Goal: Answer question/provide support: Share knowledge or assist other users

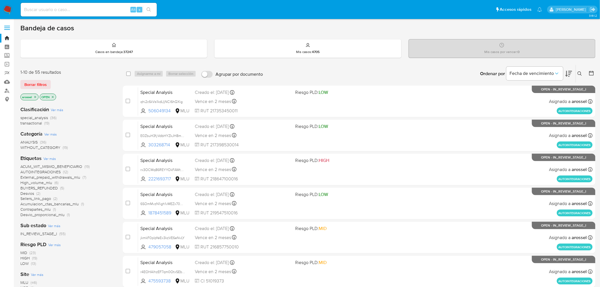
click at [570, 72] on icon at bounding box center [569, 73] width 7 height 7
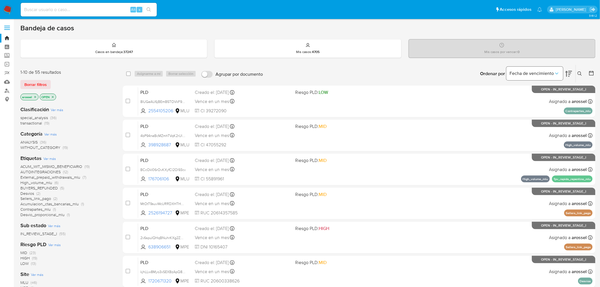
click at [543, 74] on span "Fecha de vencimiento" at bounding box center [532, 74] width 44 height 6
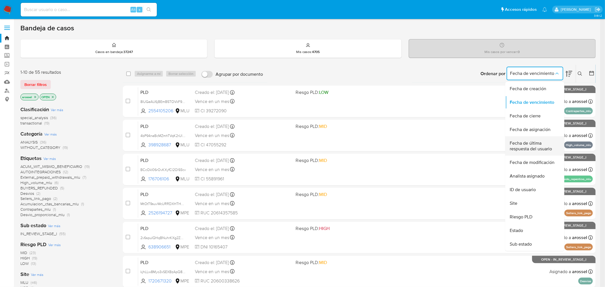
click at [534, 144] on span "Fecha de última respuesta del usuario" at bounding box center [533, 145] width 47 height 11
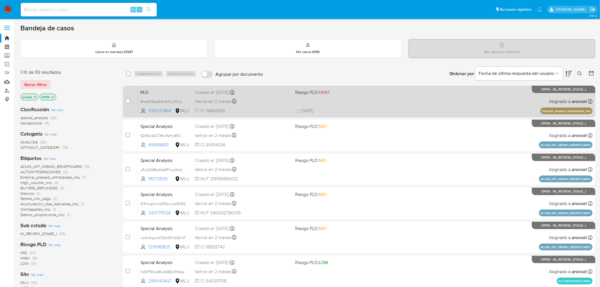
click at [339, 106] on div "PLD MxzW784q9cRcAXUuTfLidFAm 1136537866 MLU Riesgo PLD: HIGH Creado el: 12/09/2…" at bounding box center [365, 101] width 455 height 29
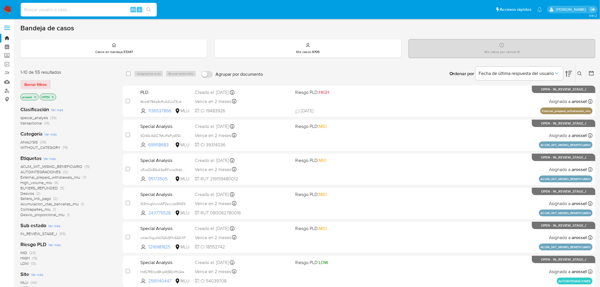
click at [88, 7] on input at bounding box center [89, 9] width 136 height 7
paste input "z0IVOX87qkrF9h20KaWdK0ao"
type input "z0IVOX87qkrF9h20KaWdK0ao"
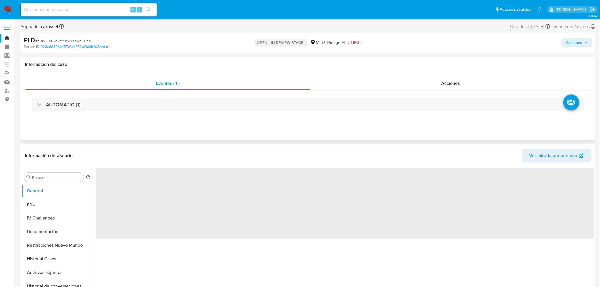
select select "10"
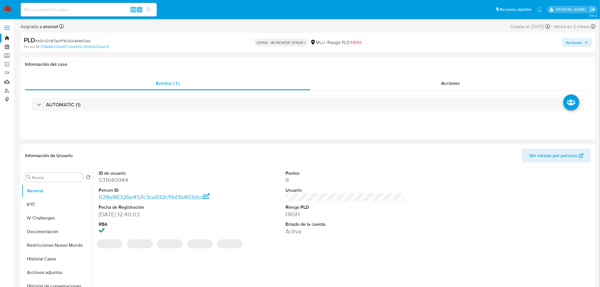
click at [559, 159] on span "Ver mirada por persona" at bounding box center [554, 156] width 48 height 14
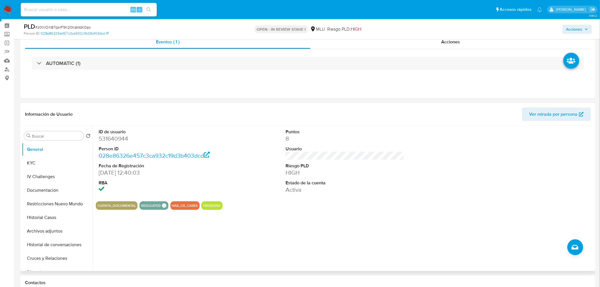
scroll to position [63, 0]
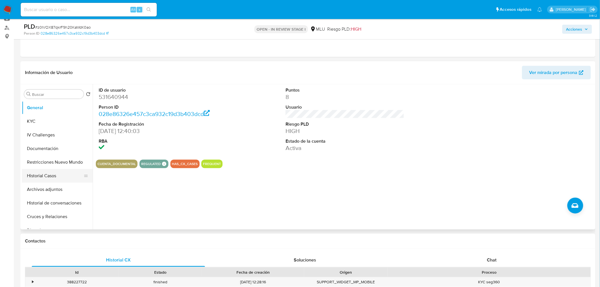
click at [58, 177] on button "Historial Casos" at bounding box center [55, 176] width 66 height 14
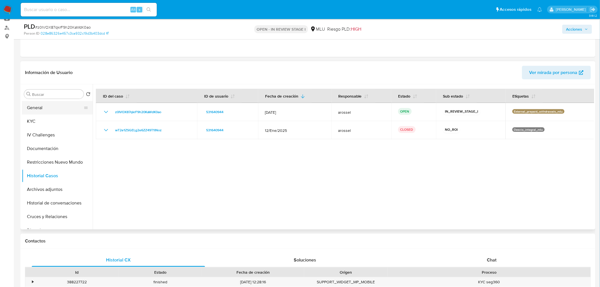
click at [50, 107] on button "General" at bounding box center [55, 108] width 66 height 14
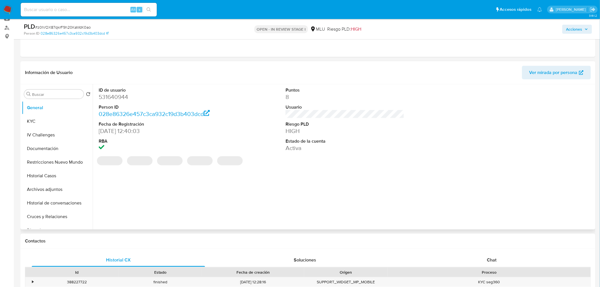
click at [112, 98] on dd "531640944" at bounding box center [158, 97] width 119 height 8
copy dd "531640944"
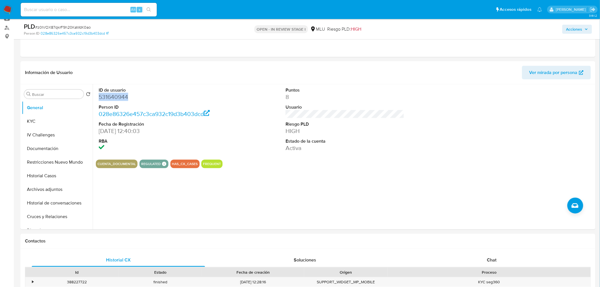
copy dd "531640944"
click at [58, 218] on button "Cruces y Relaciones" at bounding box center [55, 217] width 66 height 14
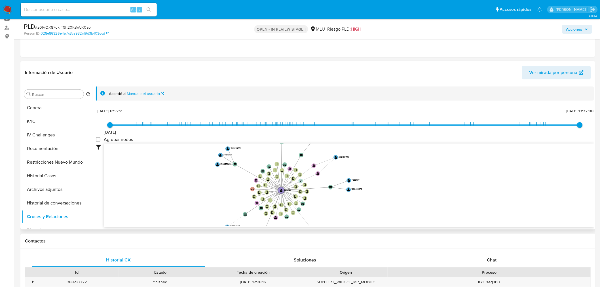
drag, startPoint x: 380, startPoint y: 176, endPoint x: 385, endPoint y: 200, distance: 24.9
click at [385, 200] on icon "device-6355789e08813b001878385f  user-531640944  531640944 device-616e107e088…" at bounding box center [349, 185] width 490 height 82
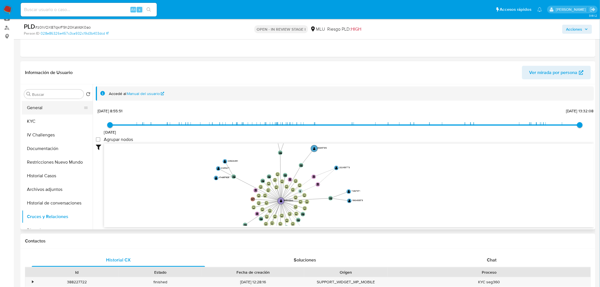
click at [63, 103] on button "General" at bounding box center [55, 108] width 66 height 14
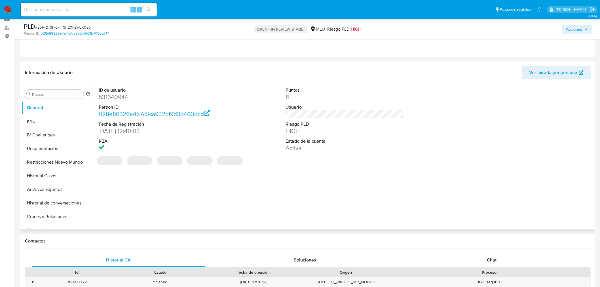
click at [120, 95] on dd "531640944" at bounding box center [158, 97] width 119 height 8
copy dd "531640944"
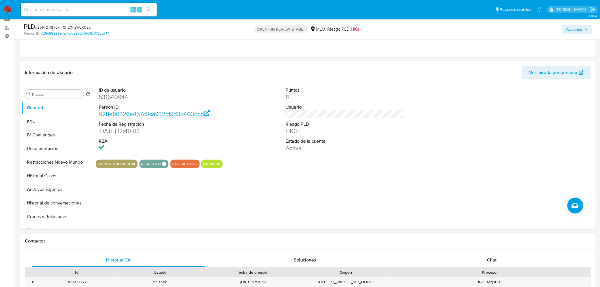
click at [69, 26] on span "# z0IVOX87qkrF9h20KaWdK0ao" at bounding box center [63, 27] width 56 height 6
copy span "z0IVOX87qkrF9h20KaWdK0ao"
click at [58, 122] on button "KYC" at bounding box center [55, 122] width 66 height 14
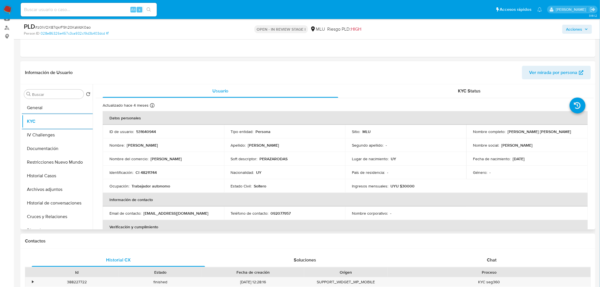
click at [152, 131] on p "531640944" at bounding box center [146, 131] width 20 height 5
copy p "531640944"
click at [151, 130] on p "531640944" at bounding box center [146, 131] width 20 height 5
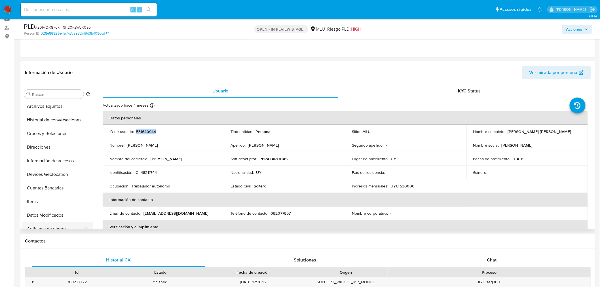
scroll to position [94, 0]
click at [53, 177] on button "Cuentas Bancarias" at bounding box center [57, 177] width 71 height 14
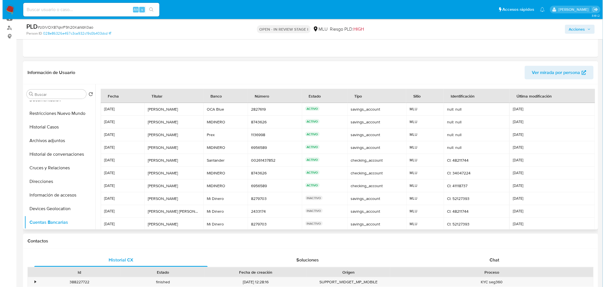
scroll to position [0, 0]
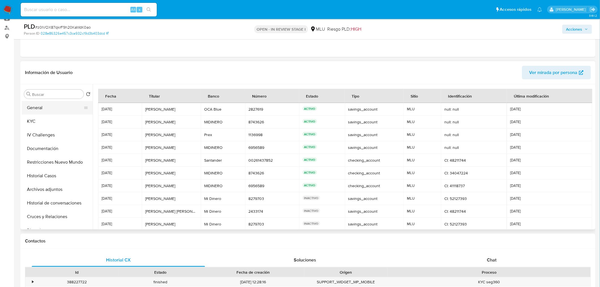
click at [47, 108] on button "General" at bounding box center [55, 108] width 66 height 14
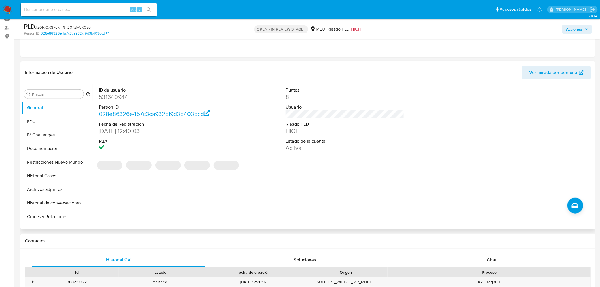
click at [119, 92] on dt "ID de usuario" at bounding box center [158, 90] width 119 height 6
click at [120, 97] on dd "531640944" at bounding box center [158, 97] width 119 height 8
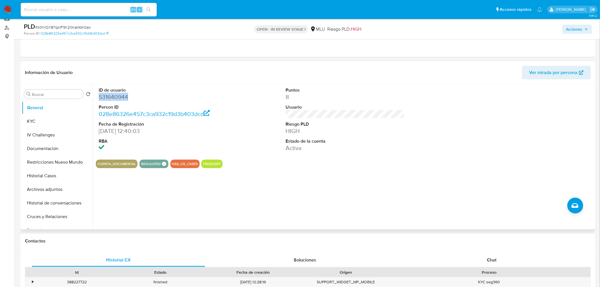
click at [120, 97] on dd "531640944" at bounding box center [158, 97] width 119 height 8
copy dd "531640944"
click at [48, 186] on button "Archivos adjuntos" at bounding box center [55, 190] width 66 height 14
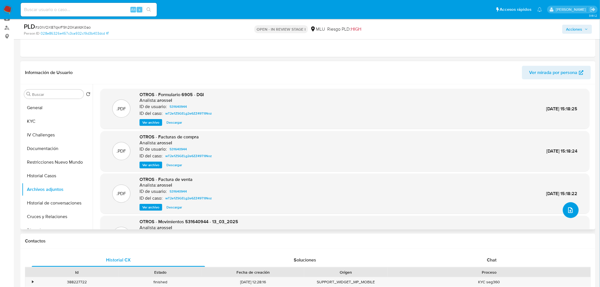
click at [564, 210] on button "upload-file" at bounding box center [571, 210] width 16 height 16
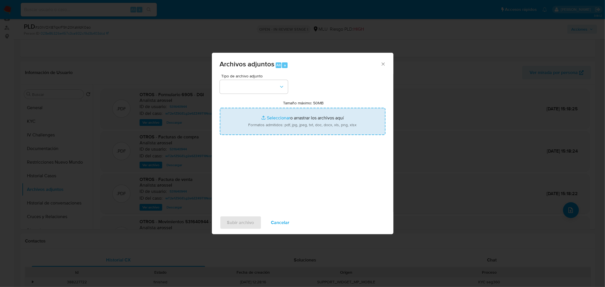
click at [294, 115] on input "Tamaño máximo: 50MB Seleccionar archivos" at bounding box center [303, 121] width 166 height 27
type input "C:\fakepath\Movimientos 531640944 - 03_10_2025.xlsx"
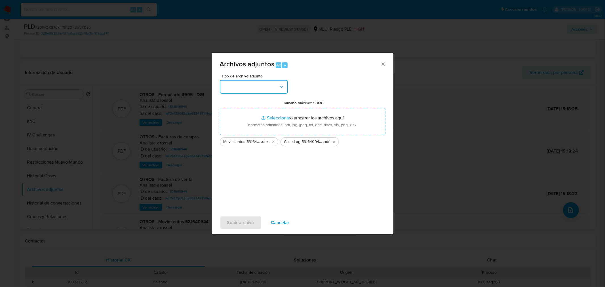
click at [273, 87] on button "button" at bounding box center [254, 87] width 68 height 14
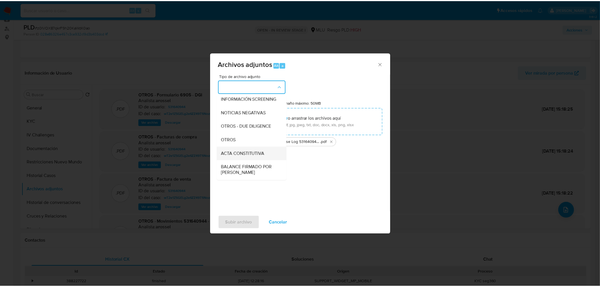
scroll to position [63, 0]
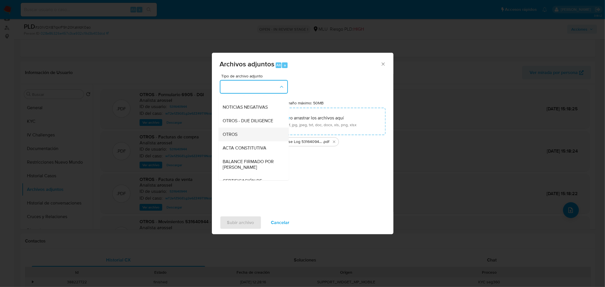
click at [246, 141] on div "OTROS" at bounding box center [252, 134] width 58 height 14
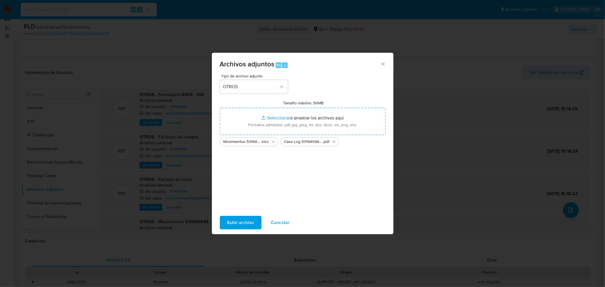
click at [236, 225] on span "Subir archivo" at bounding box center [240, 222] width 27 height 12
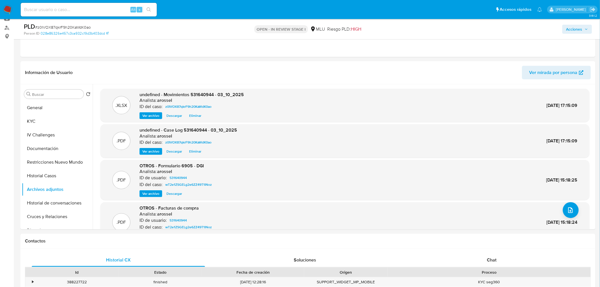
click at [568, 35] on div "Acciones" at bounding box center [498, 28] width 188 height 13
click at [572, 28] on span "Acciones" at bounding box center [574, 29] width 16 height 9
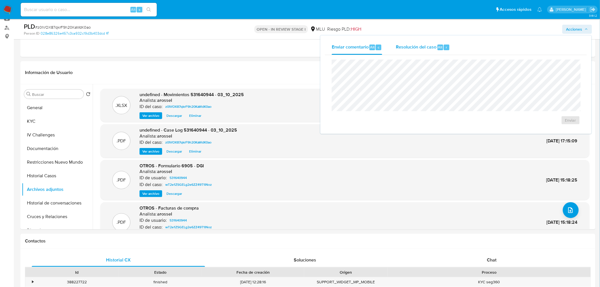
click at [412, 49] on span "Resolución del caso" at bounding box center [416, 47] width 41 height 7
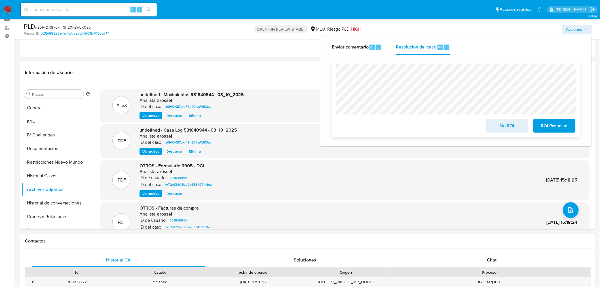
click at [495, 128] on span "No ROI" at bounding box center [507, 126] width 28 height 12
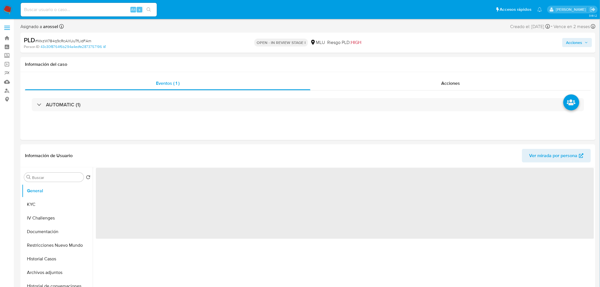
select select "10"
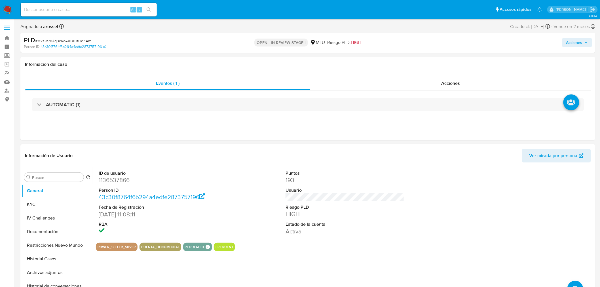
scroll to position [189, 0]
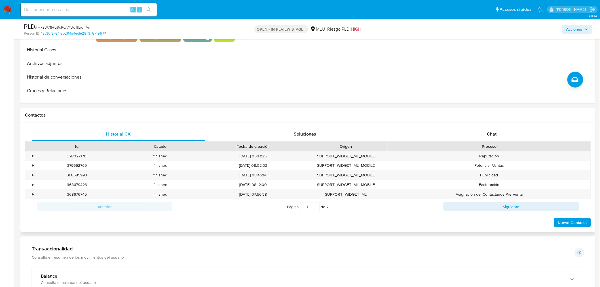
click at [467, 141] on div "Id Estado Fecha de creación Origen Proceso" at bounding box center [308, 146] width 566 height 10
click at [474, 130] on div "Chat" at bounding box center [491, 134] width 173 height 14
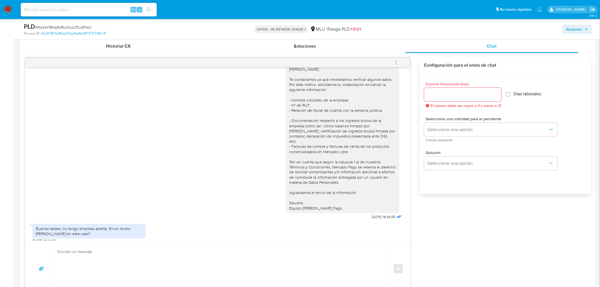
scroll to position [315, 0]
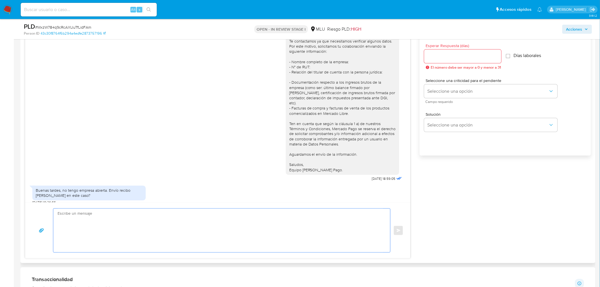
click at [184, 219] on textarea at bounding box center [221, 231] width 326 height 44
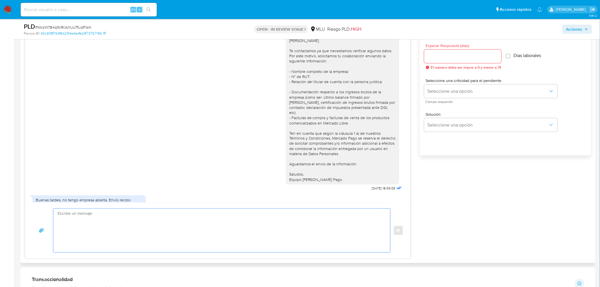
scroll to position [10, 0]
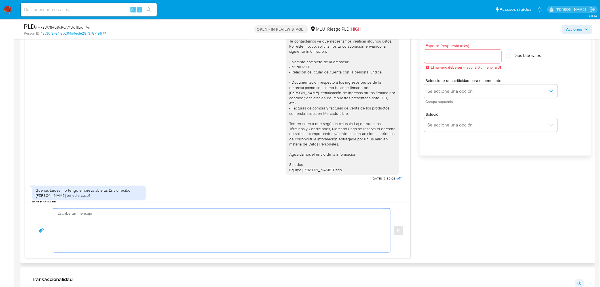
click at [272, 232] on textarea at bounding box center [221, 231] width 326 height 44
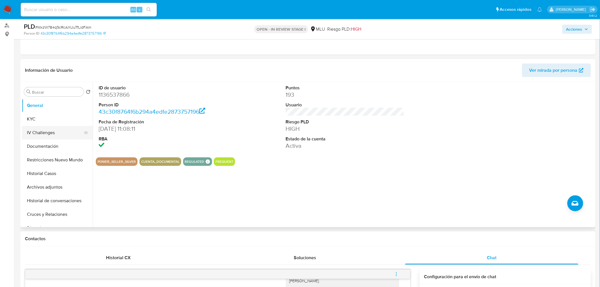
scroll to position [63, 0]
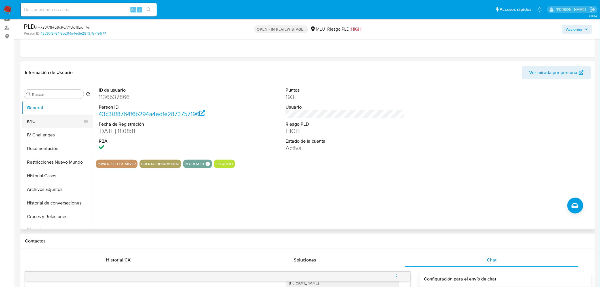
click at [50, 120] on button "KYC" at bounding box center [55, 122] width 66 height 14
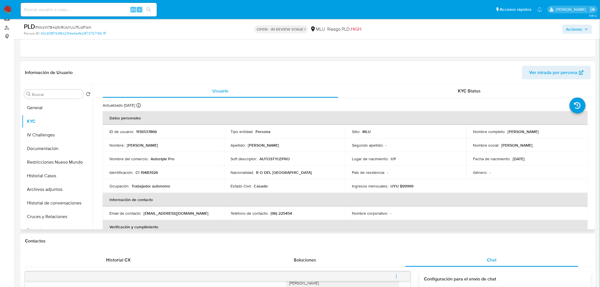
click at [163, 157] on p "Autostyle Pro" at bounding box center [163, 158] width 24 height 5
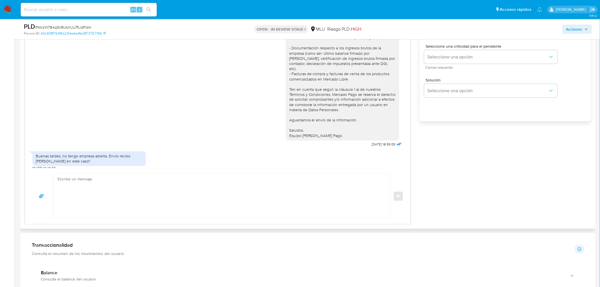
scroll to position [315, 0]
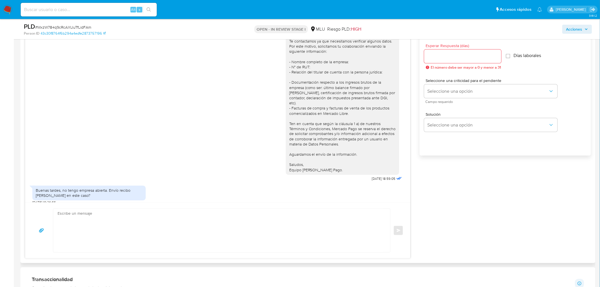
click at [218, 241] on textarea at bounding box center [221, 231] width 326 height 44
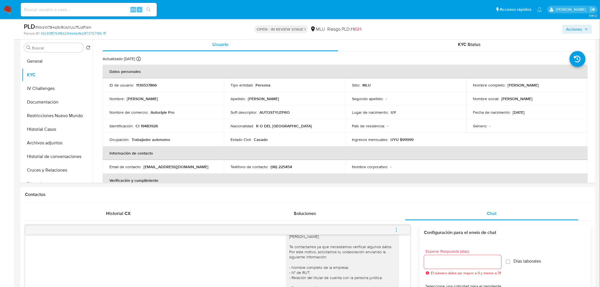
scroll to position [94, 0]
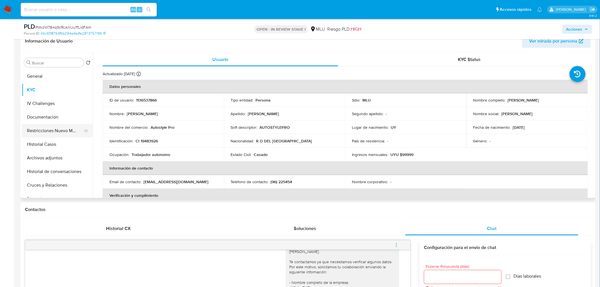
click at [36, 131] on button "Restricciones Nuevo Mundo" at bounding box center [55, 131] width 66 height 14
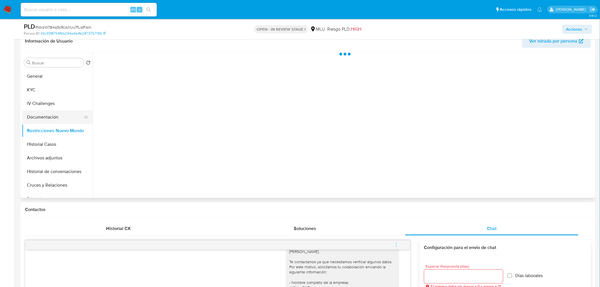
click at [45, 117] on button "Documentación" at bounding box center [55, 117] width 66 height 14
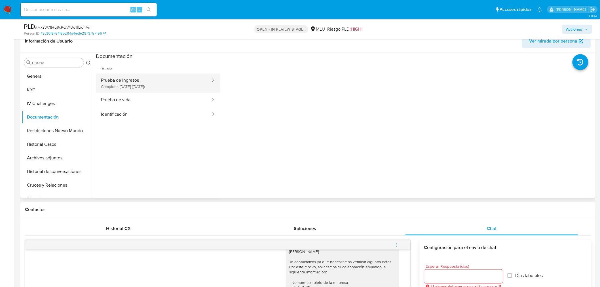
click at [149, 79] on button "Prueba de ingresos Completo: 28/06/2024 (hace un año)" at bounding box center [153, 82] width 115 height 19
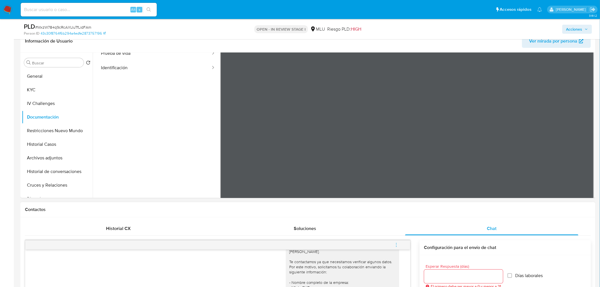
scroll to position [48, 0]
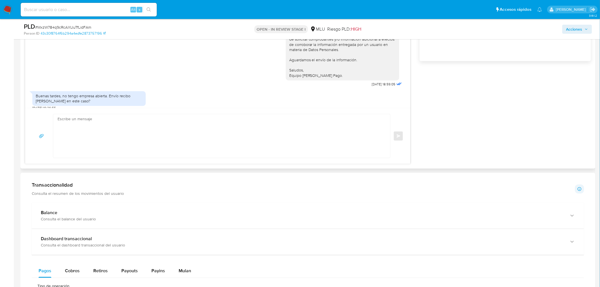
click at [194, 133] on textarea at bounding box center [221, 136] width 326 height 44
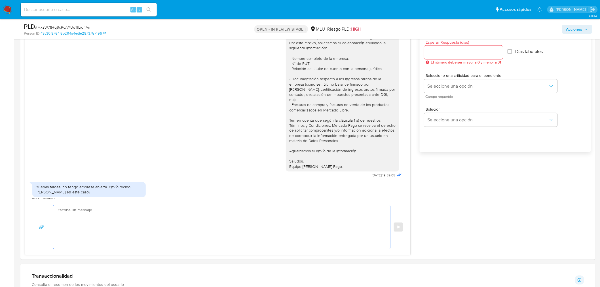
scroll to position [315, 0]
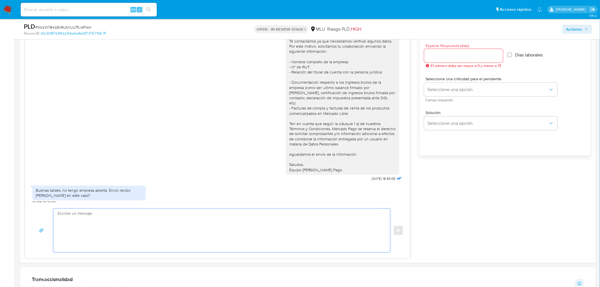
type textarea "G"
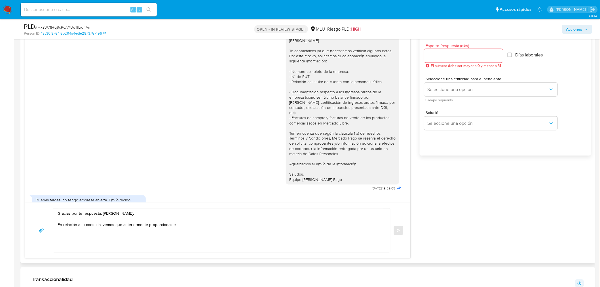
click at [176, 227] on textarea "Gracias por tu respuesta, Daniel. En relación a tu consulta, vemos que anterior…" at bounding box center [221, 231] width 326 height 44
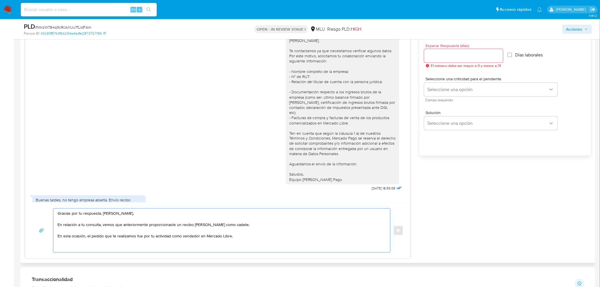
click at [247, 239] on textarea "Gracias por tu respuesta, Daniel. En relación a tu consulta, vemos que anterior…" at bounding box center [221, 231] width 326 height 44
paste textarea "onsiderando la actividad mantenida en tu cuenta, es necesario que la misma se e…"
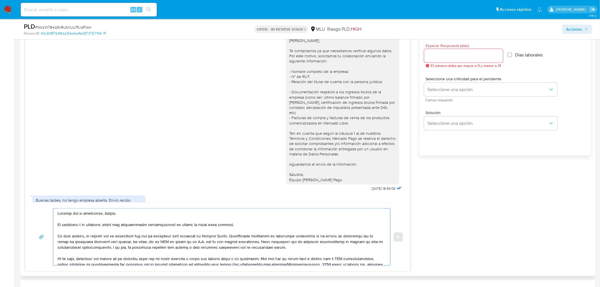
scroll to position [13, 0]
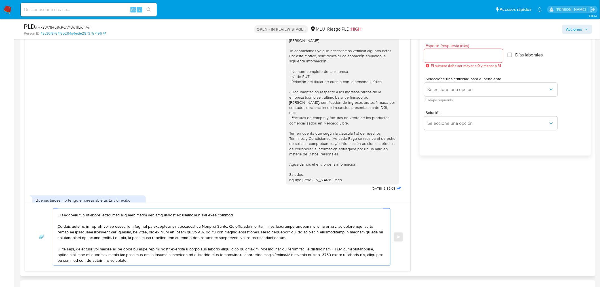
click at [265, 224] on textarea at bounding box center [221, 237] width 326 height 57
click at [233, 222] on textarea at bounding box center [221, 237] width 326 height 57
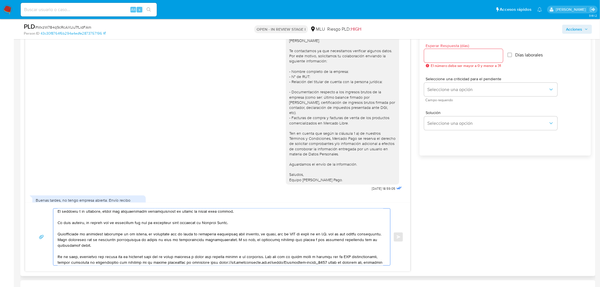
click at [243, 244] on textarea at bounding box center [221, 237] width 326 height 57
click at [240, 245] on textarea at bounding box center [221, 237] width 326 height 57
click at [152, 244] on textarea at bounding box center [221, 237] width 326 height 57
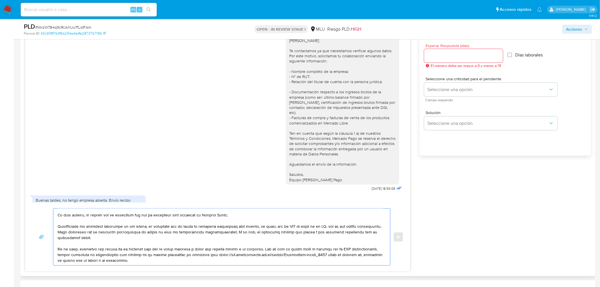
click at [201, 237] on textarea at bounding box center [221, 237] width 326 height 57
drag, startPoint x: 208, startPoint y: 239, endPoint x: 220, endPoint y: 255, distance: 20.3
click at [220, 255] on textarea at bounding box center [221, 237] width 326 height 57
paste textarea "desde la versión web al portal de Ayuda > Contáctanos (al final de la página) i…"
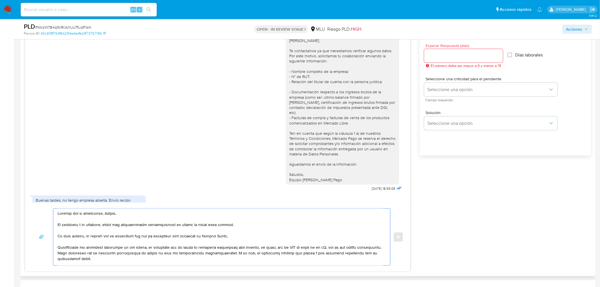
click at [253, 235] on textarea at bounding box center [221, 237] width 326 height 57
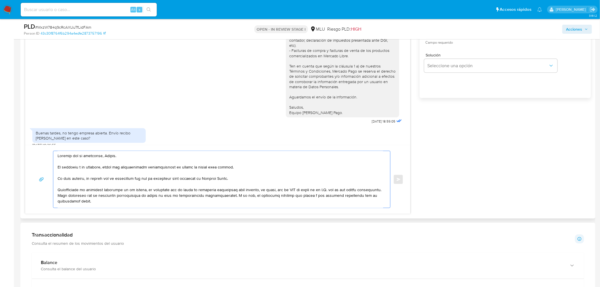
scroll to position [410, 0]
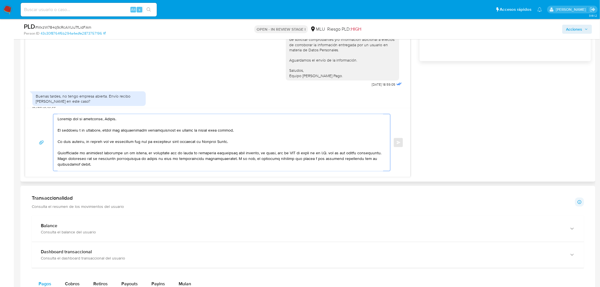
click at [181, 130] on textarea at bounding box center [221, 142] width 326 height 57
click at [199, 135] on textarea at bounding box center [221, 142] width 326 height 57
click at [246, 130] on textarea at bounding box center [221, 142] width 326 height 57
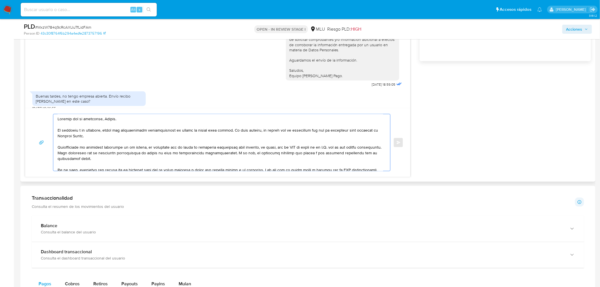
click at [255, 145] on textarea at bounding box center [221, 142] width 326 height 57
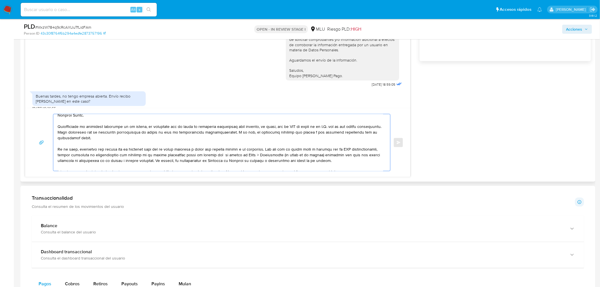
scroll to position [31, 0]
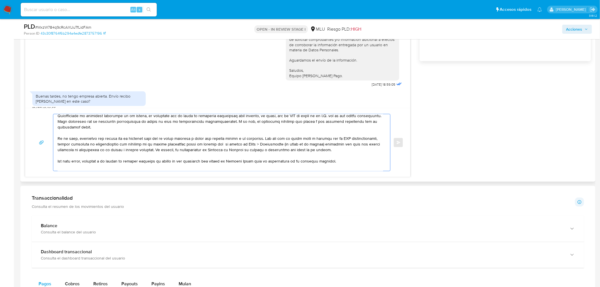
click at [220, 160] on textarea at bounding box center [221, 142] width 326 height 57
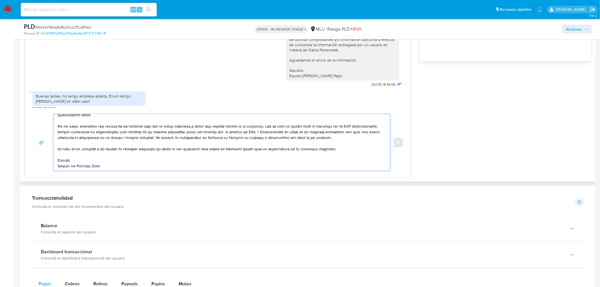
click at [171, 165] on textarea at bounding box center [221, 142] width 326 height 57
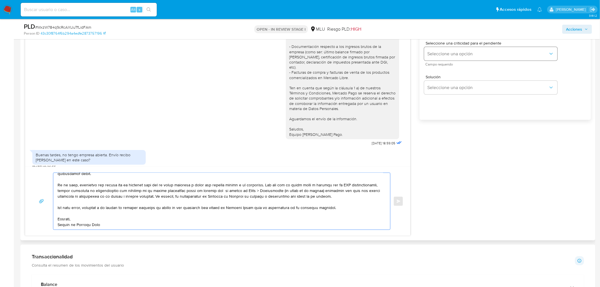
scroll to position [252, 0]
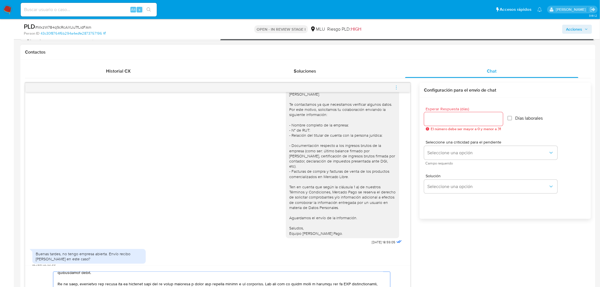
type textarea "Gracias por tu respuesta, Daniel. En relación a tu consulta, vemos que anterior…"
click at [443, 119] on input "Esperar Respuesta (días)" at bounding box center [463, 118] width 79 height 7
type input "3"
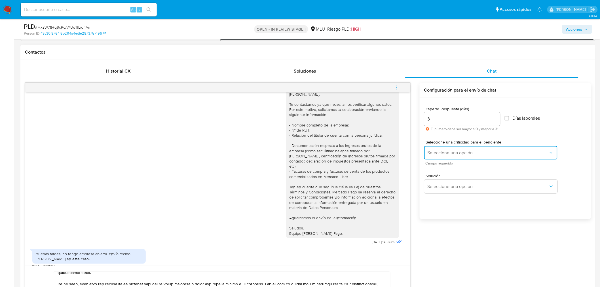
click at [439, 148] on button "Seleccione una opción" at bounding box center [490, 153] width 133 height 14
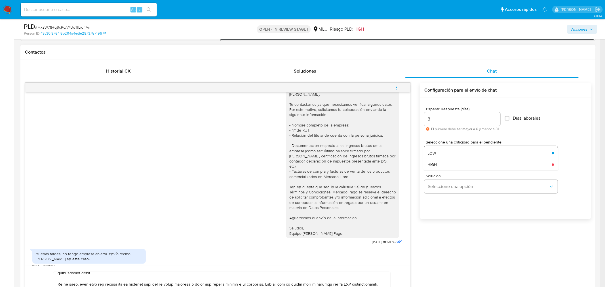
click at [442, 154] on div "LOW" at bounding box center [487, 152] width 121 height 11
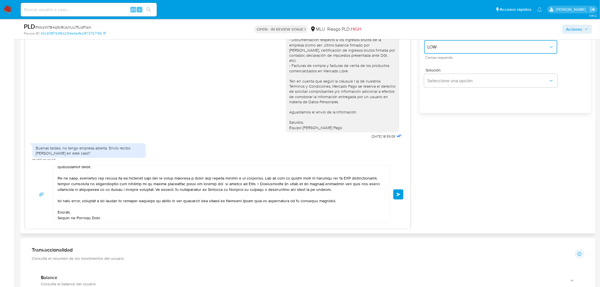
scroll to position [347, 0]
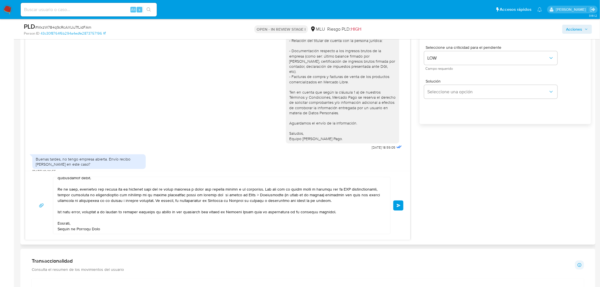
click at [399, 200] on div "Enviar" at bounding box center [218, 205] width 372 height 57
drag, startPoint x: 391, startPoint y: 207, endPoint x: 395, endPoint y: 214, distance: 8.0
click at [391, 207] on div "Enviar" at bounding box center [218, 205] width 372 height 57
click at [399, 208] on button "Enviar" at bounding box center [398, 206] width 10 height 10
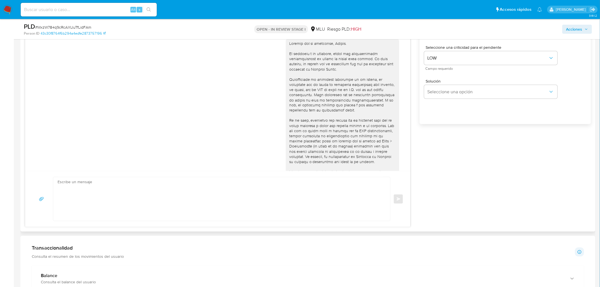
scroll to position [60, 0]
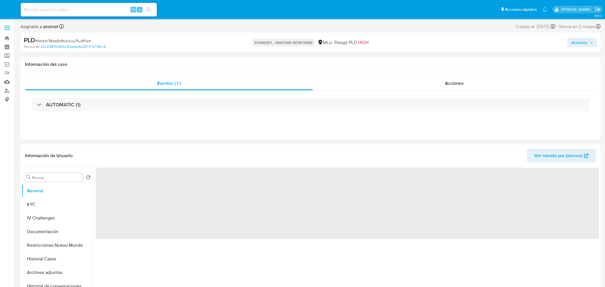
select select "10"
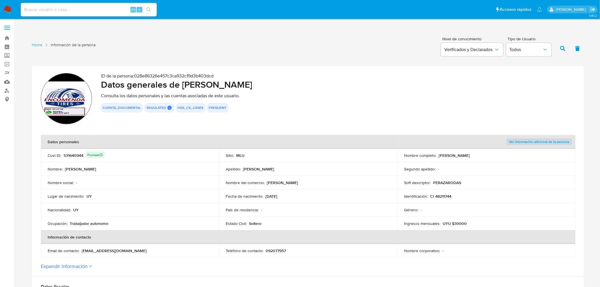
click at [328, 189] on td "Fecha de nacimiento : [DEMOGRAPHIC_DATA]" at bounding box center [308, 196] width 178 height 14
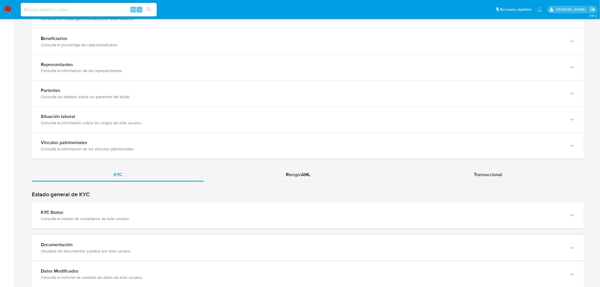
click at [175, 199] on div "Estado general de KYC KYC Status Consulta el estado de compliance de este usuar…" at bounding box center [308, 210] width 553 height 38
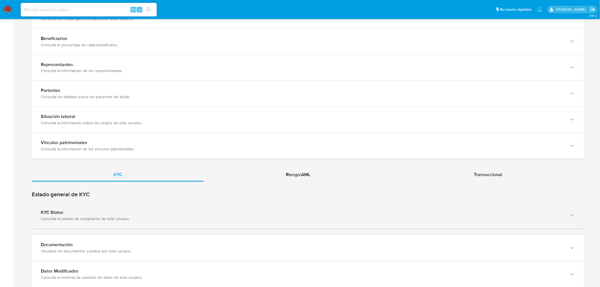
click at [177, 214] on div "KYC Status" at bounding box center [302, 213] width 523 height 6
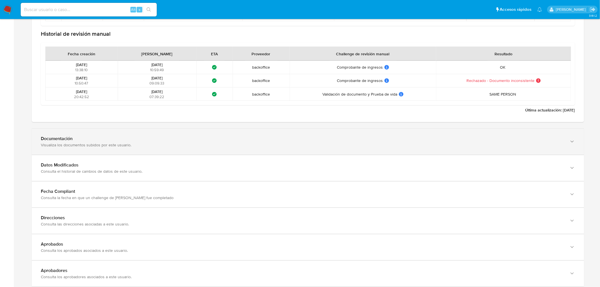
click at [132, 138] on div "Documentación" at bounding box center [302, 139] width 523 height 6
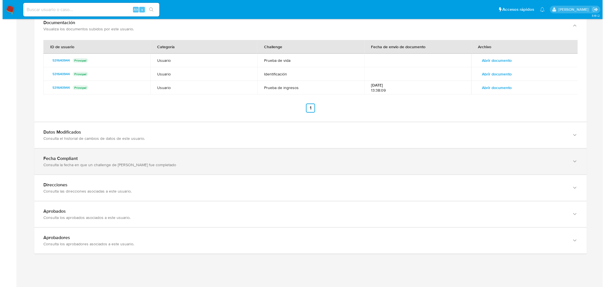
scroll to position [746, 0]
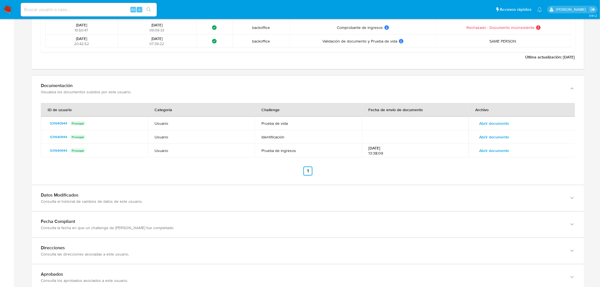
click at [485, 144] on td "Abrir documento" at bounding box center [522, 151] width 107 height 14
click at [498, 149] on span "Abrir documento" at bounding box center [495, 151] width 30 height 8
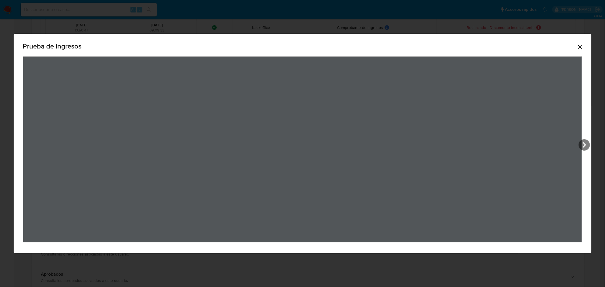
click at [382, 267] on div "Prueba de ingresos" at bounding box center [302, 143] width 605 height 287
click at [577, 46] on div "Prueba de ingresos" at bounding box center [303, 47] width 560 height 18
click at [582, 47] on icon "Cerrar" at bounding box center [580, 46] width 7 height 7
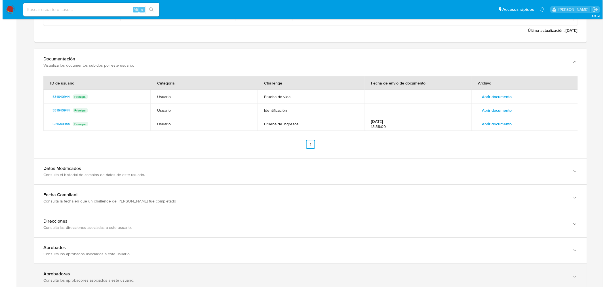
scroll to position [814, 0]
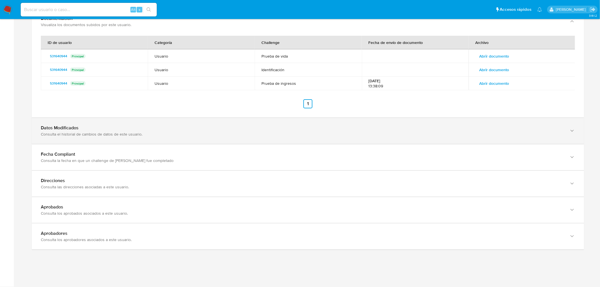
click at [208, 132] on div "Consulta el historial de cambios de datos de este usuario." at bounding box center [302, 134] width 523 height 5
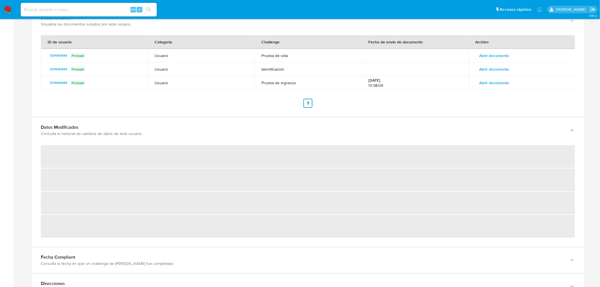
click at [513, 66] on td "Abrir documento" at bounding box center [522, 69] width 107 height 14
click at [501, 55] on span "Abrir documento" at bounding box center [495, 56] width 30 height 8
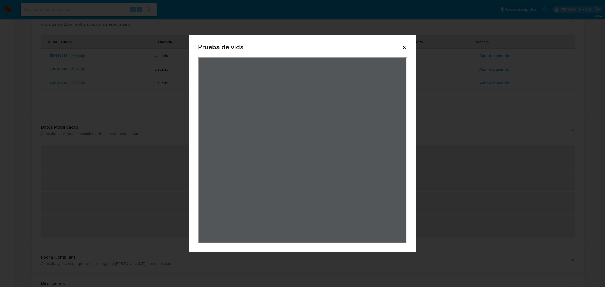
click at [405, 47] on icon "Cerrar" at bounding box center [405, 48] width 4 height 4
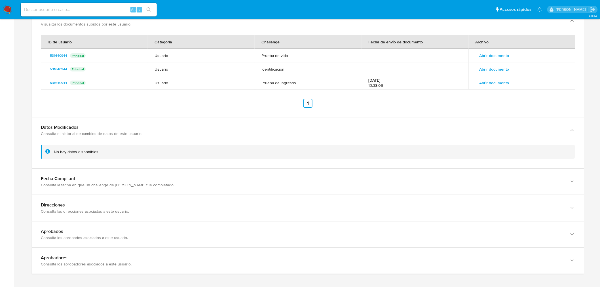
click at [506, 65] on span "Abrir documento" at bounding box center [495, 69] width 30 height 8
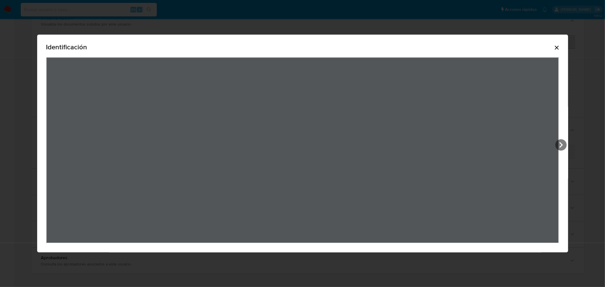
click at [560, 45] on icon "Cerrar" at bounding box center [556, 47] width 7 height 7
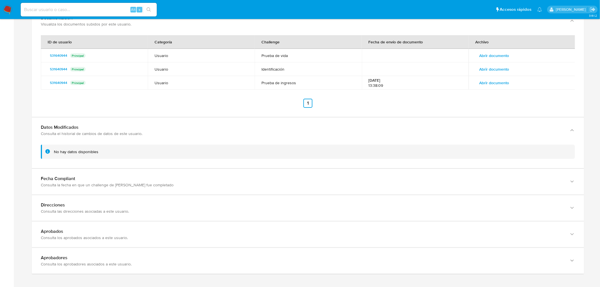
click at [495, 54] on span "Abrir documento" at bounding box center [495, 56] width 30 height 8
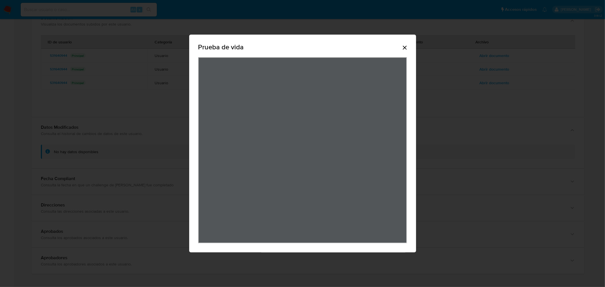
click at [406, 47] on icon "Cerrar" at bounding box center [405, 48] width 4 height 4
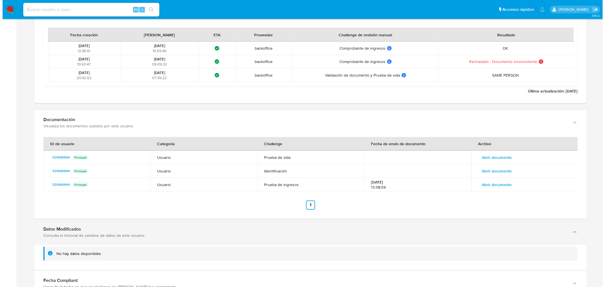
scroll to position [756, 0]
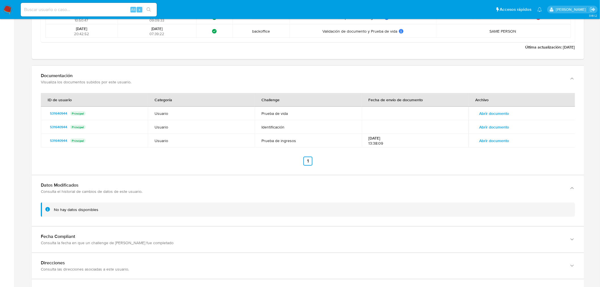
click at [498, 142] on span "Abrir documento" at bounding box center [495, 141] width 30 height 8
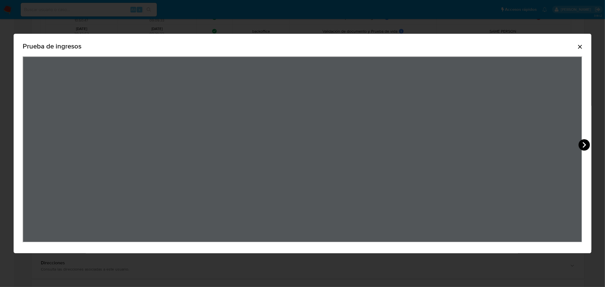
click at [589, 146] on icon "View Document Modal" at bounding box center [584, 144] width 11 height 11
click at [31, 144] on icon "View Document Modal" at bounding box center [29, 144] width 11 height 11
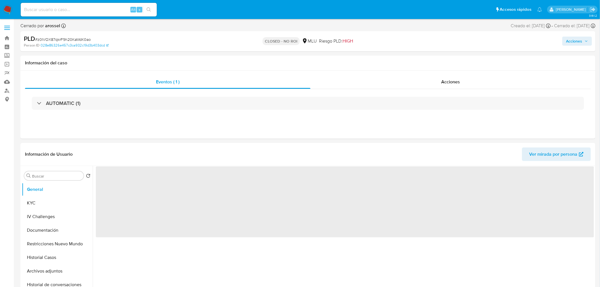
select select "10"
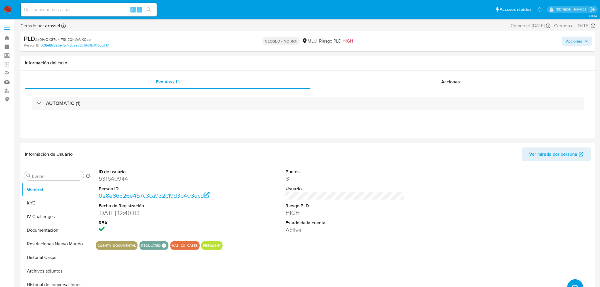
click at [77, 41] on span "# z0IVOX87qkrF9h20KaWdK0ao" at bounding box center [63, 40] width 56 height 6
copy span "z0IVOX87qkrF9h20KaWdK0ao"
click at [56, 202] on button "KYC" at bounding box center [55, 203] width 66 height 14
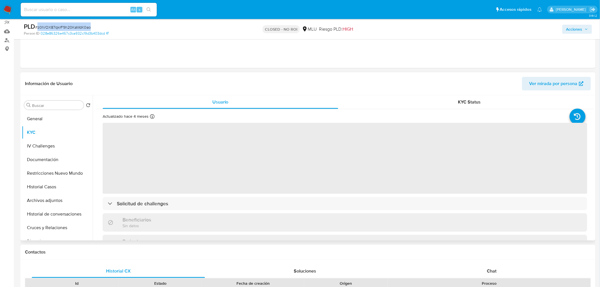
scroll to position [63, 0]
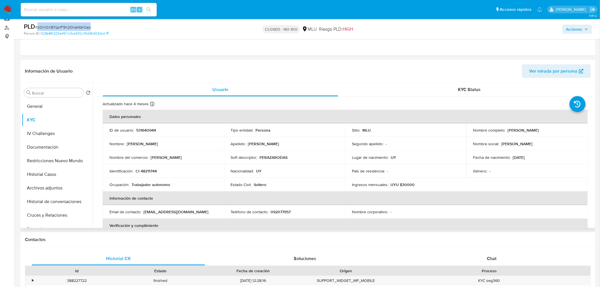
drag, startPoint x: 507, startPoint y: 131, endPoint x: 543, endPoint y: 131, distance: 36.9
click at [543, 131] on div "Nombre completo : [PERSON_NAME]" at bounding box center [527, 130] width 108 height 5
copy p "[PERSON_NAME]"
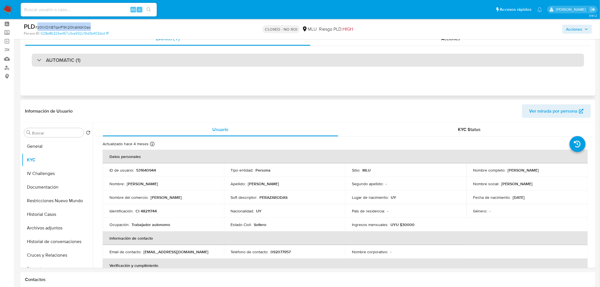
scroll to position [0, 0]
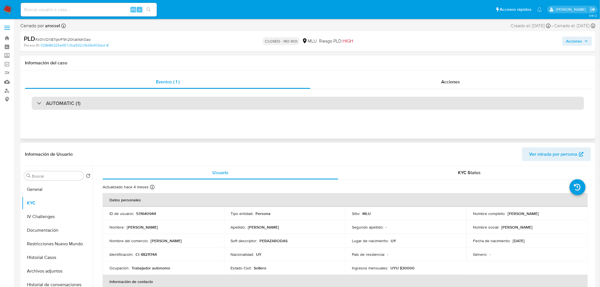
click at [84, 104] on div "AUTOMATIC (1)" at bounding box center [308, 103] width 553 height 13
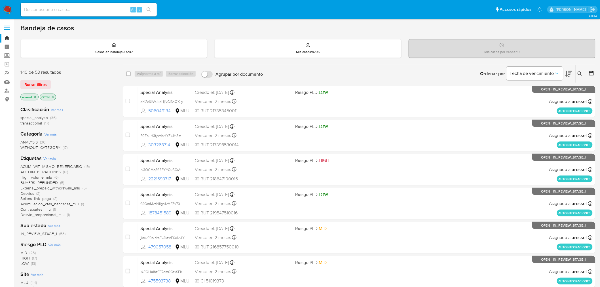
click at [571, 73] on icon at bounding box center [569, 73] width 7 height 7
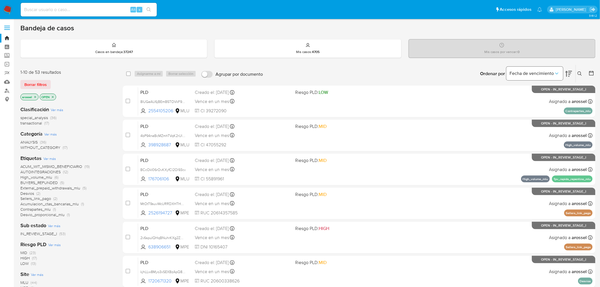
click at [545, 74] on span "Fecha de vencimiento" at bounding box center [532, 74] width 44 height 6
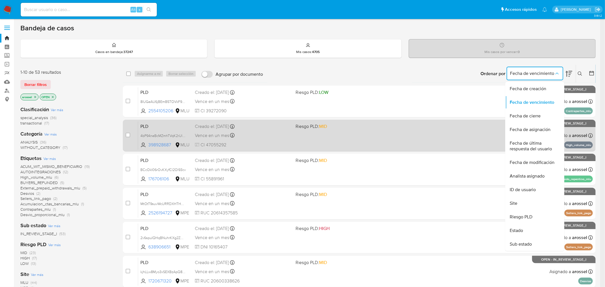
click at [535, 147] on span "Fecha de última respuesta del usuario" at bounding box center [533, 145] width 47 height 11
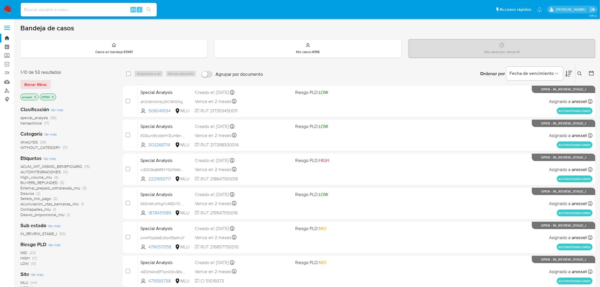
click at [92, 11] on input at bounding box center [89, 9] width 136 height 7
paste input "1ohCHm528GbjG6PKh8zGkq7F"
type input "1ohCHm528GbjG6PKh8zGkq7F"
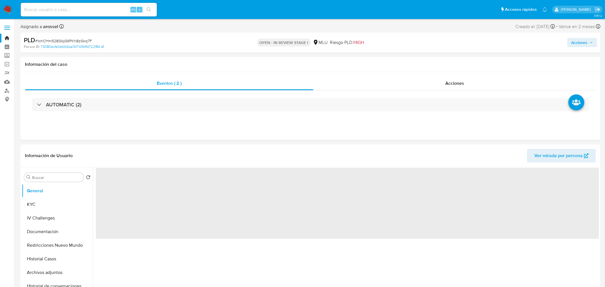
select select "10"
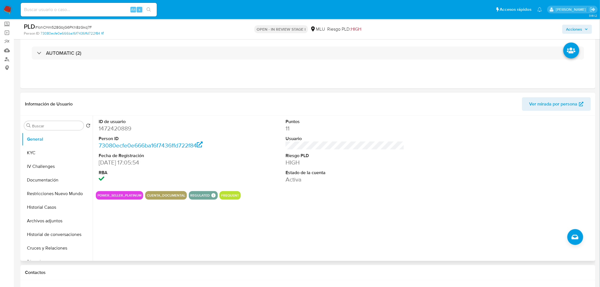
scroll to position [63, 0]
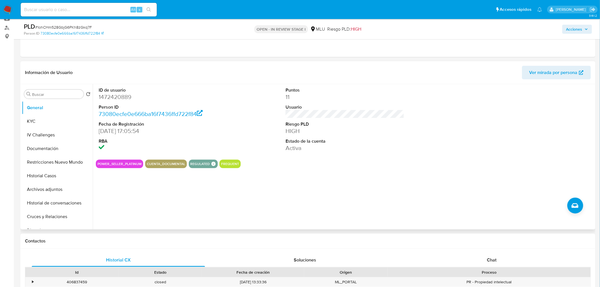
click at [568, 72] on span "Ver mirada por persona" at bounding box center [554, 73] width 48 height 14
click at [56, 178] on button "Historial Casos" at bounding box center [55, 176] width 66 height 14
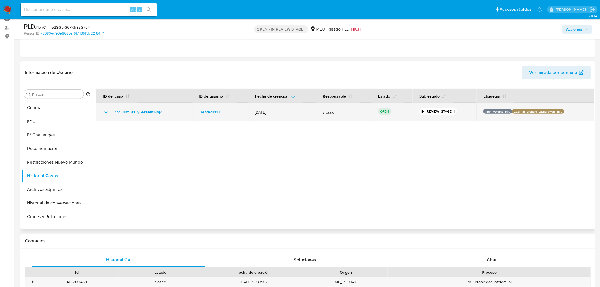
click at [107, 112] on icon "Mostrar/Ocultar" at bounding box center [106, 112] width 4 height 2
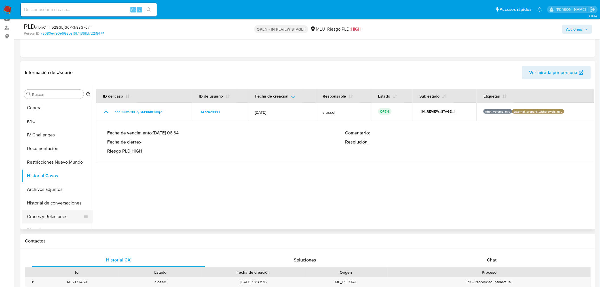
click at [45, 211] on button "Cruces y Relaciones" at bounding box center [55, 217] width 66 height 14
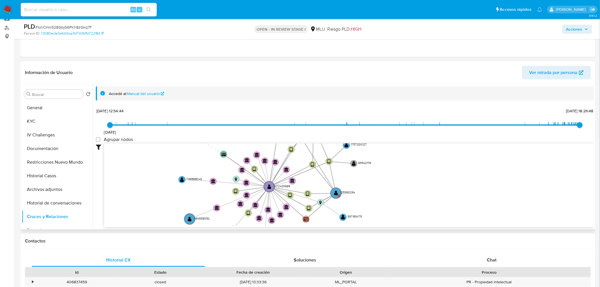
drag, startPoint x: 200, startPoint y: 187, endPoint x: 155, endPoint y: 203, distance: 47.7
click at [155, 203] on icon "device-6881b959a8eede786c0e19d9  user-1472420889  1472420889 device-68b0f8308…" at bounding box center [349, 185] width 490 height 82
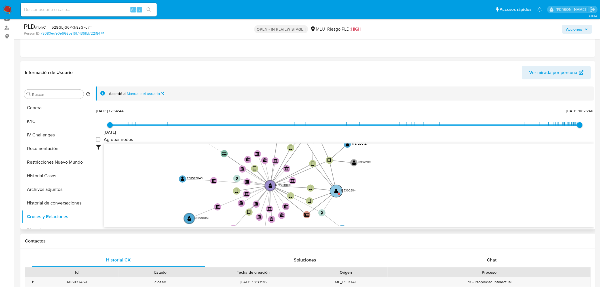
click at [332, 190] on circle at bounding box center [336, 191] width 12 height 12
click at [336, 191] on text "" at bounding box center [337, 191] width 4 height 5
click at [341, 189] on circle at bounding box center [338, 192] width 12 height 12
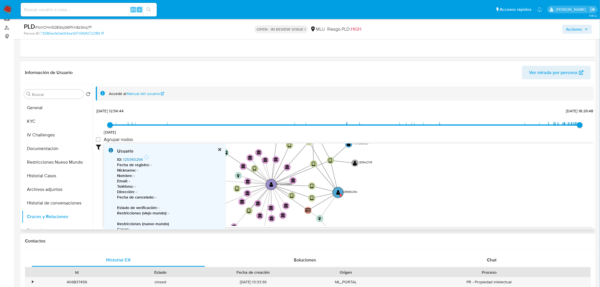
click at [137, 158] on link "125360294" at bounding box center [133, 160] width 20 height 6
click at [552, 69] on span "Ver mirada por persona" at bounding box center [554, 73] width 48 height 14
click at [44, 150] on button "Documentación" at bounding box center [55, 149] width 66 height 14
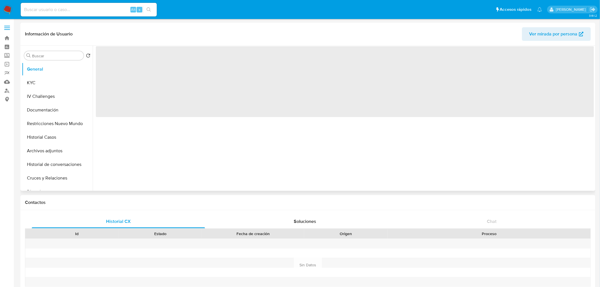
select select "10"
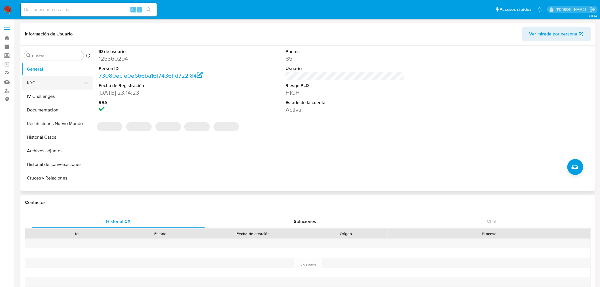
click at [62, 83] on button "KYC" at bounding box center [55, 83] width 66 height 14
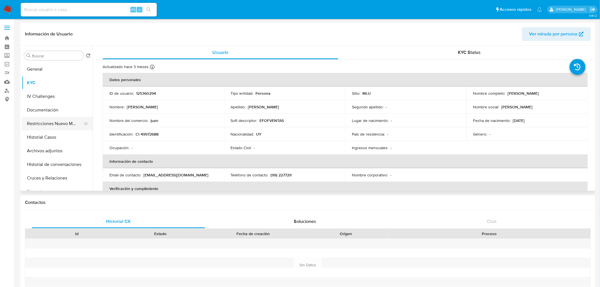
click at [65, 127] on button "Restricciones Nuevo Mundo" at bounding box center [55, 124] width 66 height 14
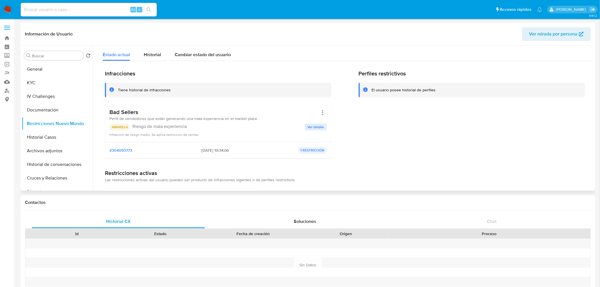
click at [255, 120] on div "Bad Sellers Perfil de vendedores que están generando una mala experiencia en el…" at bounding box center [218, 115] width 218 height 13
click at [44, 78] on button "KYC" at bounding box center [55, 83] width 66 height 14
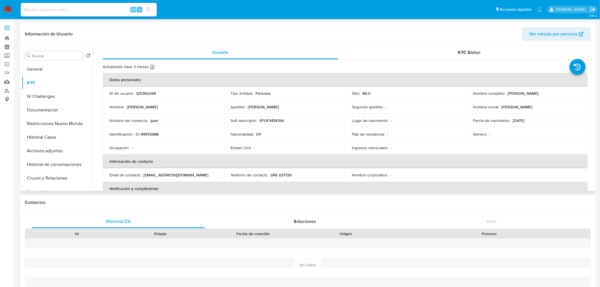
drag, startPoint x: 507, startPoint y: 95, endPoint x: 561, endPoint y: 94, distance: 54.2
click at [561, 94] on div "Nombre completo : [PERSON_NAME]" at bounding box center [527, 93] width 108 height 5
paste input "yJB5dywU5D0U5gvkQ0wrGyQ7"
type input "yJB5dywU5D0U5gvkQ0wrGyQ7"
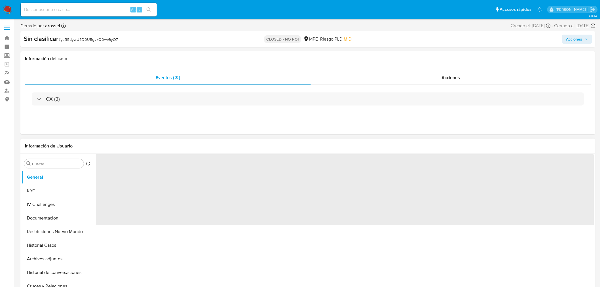
select select "10"
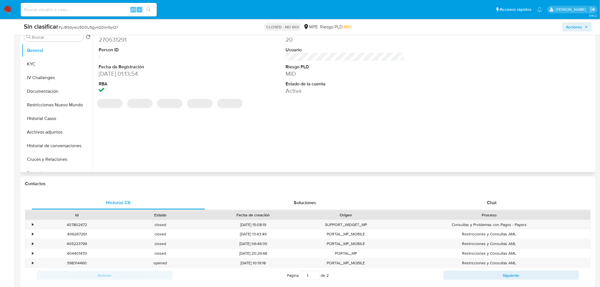
scroll to position [157, 0]
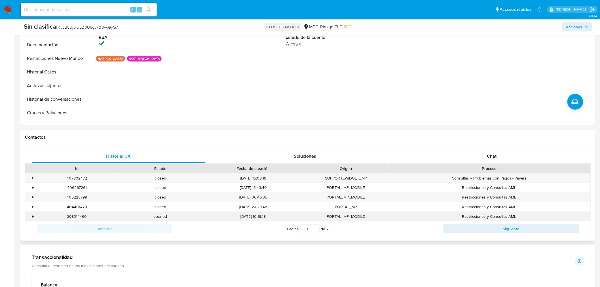
click at [33, 216] on div "•" at bounding box center [32, 216] width 1 height 5
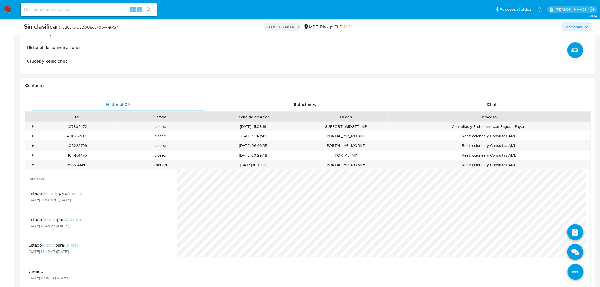
scroll to position [220, 0]
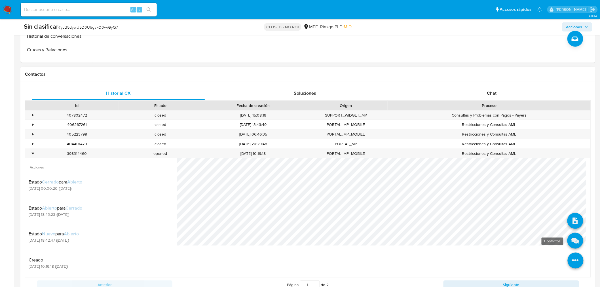
click at [574, 248] on icon at bounding box center [576, 241] width 16 height 16
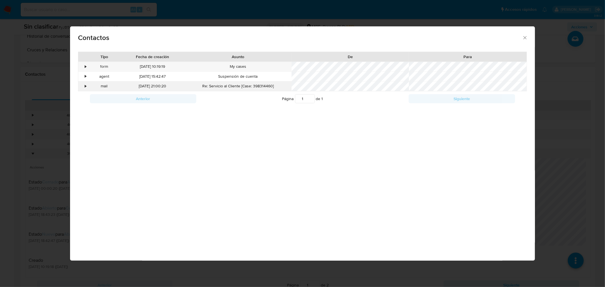
click at [86, 86] on div "•" at bounding box center [85, 86] width 1 height 6
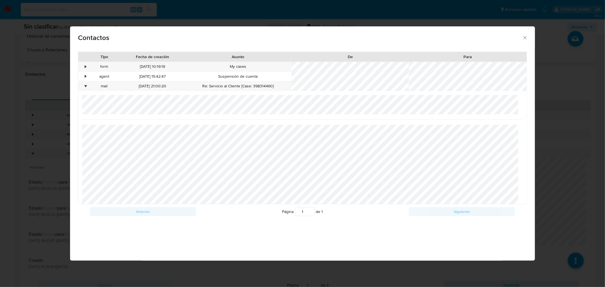
click at [546, 161] on div "Contactos Tipo Fecha de creación Asunto De Para • form [DATE] 10:19:19 My cases…" at bounding box center [302, 143] width 605 height 287
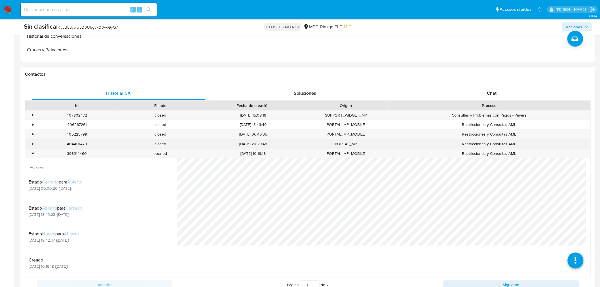
click at [32, 142] on div "•" at bounding box center [32, 143] width 1 height 5
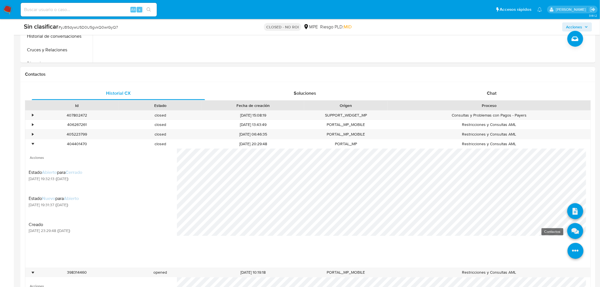
click at [574, 234] on icon at bounding box center [576, 231] width 16 height 16
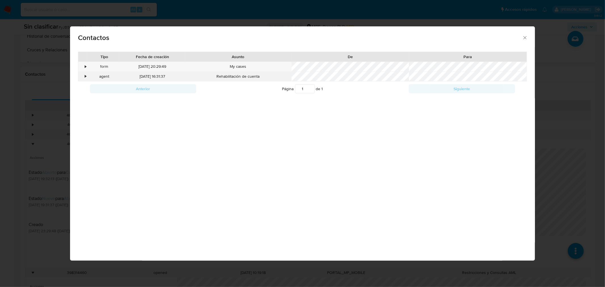
click at [86, 76] on div "•" at bounding box center [85, 77] width 1 height 6
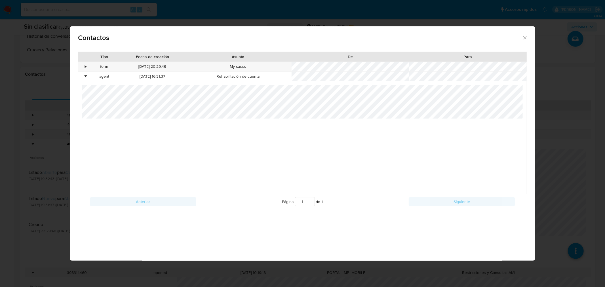
click at [28, 158] on div "Contactos Tipo Fecha de creación Asunto De Para • form [DATE] 20:29:49 My cases…" at bounding box center [302, 143] width 605 height 287
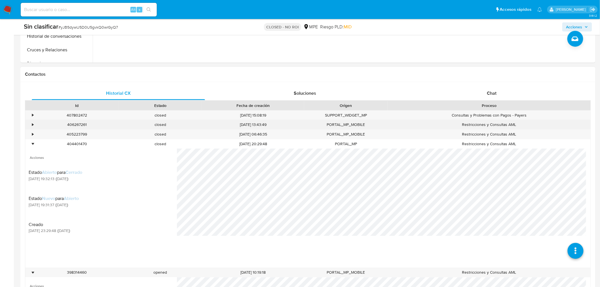
click at [32, 126] on div "•" at bounding box center [32, 124] width 1 height 5
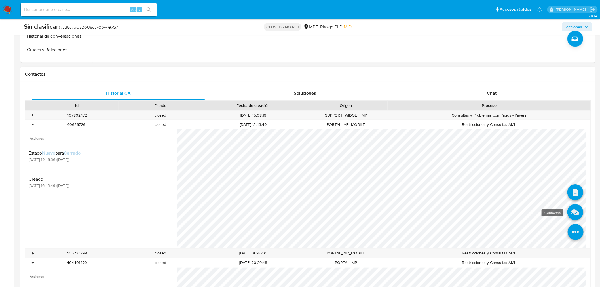
click at [570, 214] on icon at bounding box center [576, 212] width 16 height 16
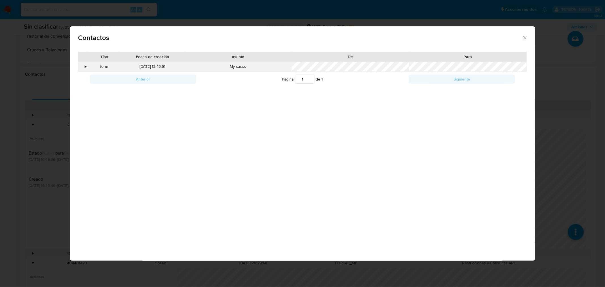
click at [83, 68] on div "•" at bounding box center [83, 67] width 10 height 10
click at [565, 138] on div "Contactos Tipo Fecha de creación Asunto De Para • form [DATE] 13:43:51 My cases…" at bounding box center [302, 143] width 605 height 287
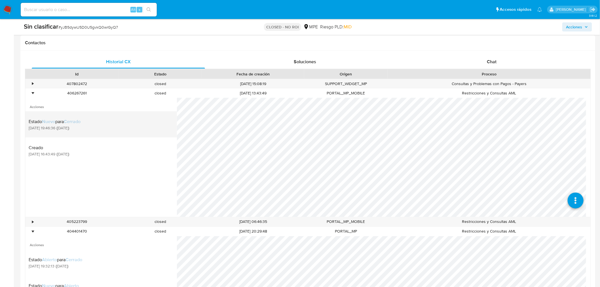
scroll to position [189, 0]
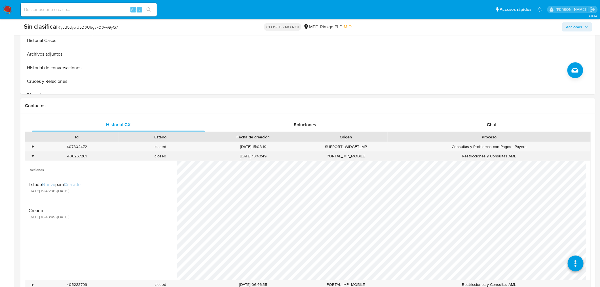
click at [32, 156] on div "•" at bounding box center [32, 155] width 1 height 5
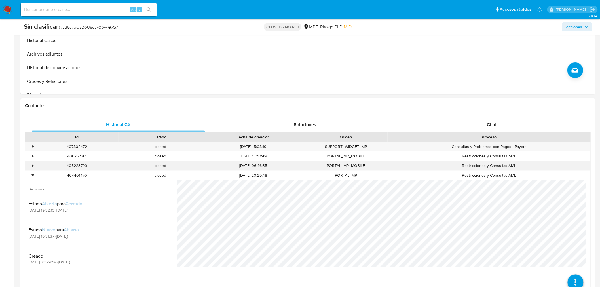
click at [34, 165] on div "•" at bounding box center [30, 165] width 10 height 9
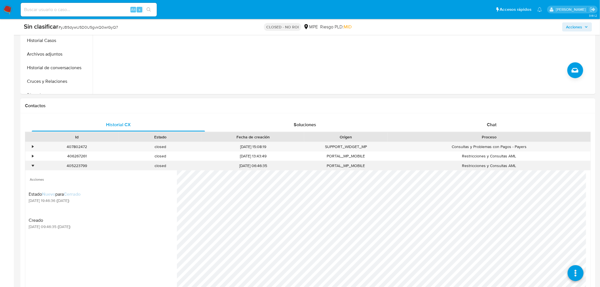
click at [34, 166] on div "•" at bounding box center [30, 165] width 10 height 9
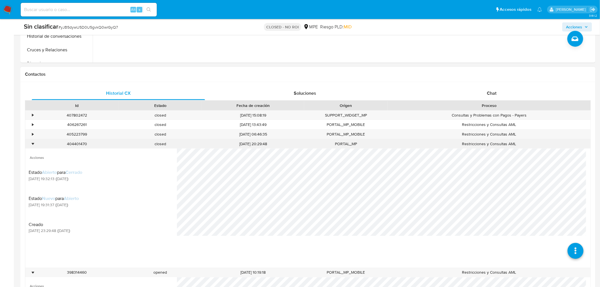
click at [31, 143] on div "•" at bounding box center [30, 143] width 10 height 9
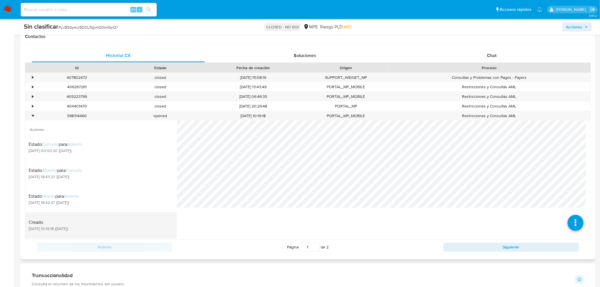
scroll to position [315, 0]
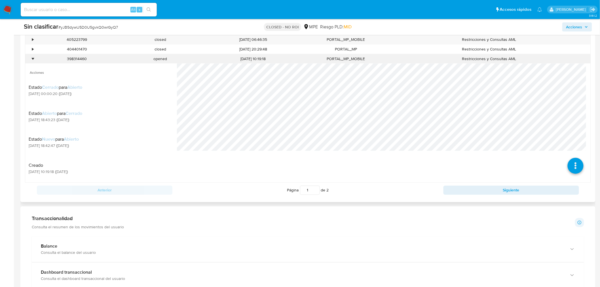
click at [32, 61] on div "•" at bounding box center [32, 58] width 1 height 5
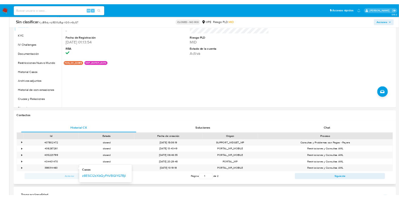
scroll to position [0, 0]
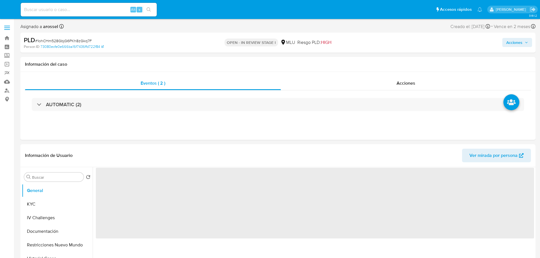
select select "10"
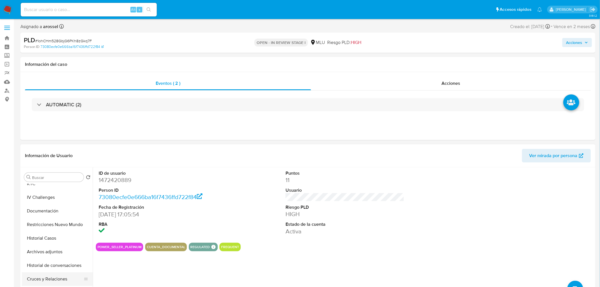
scroll to position [31, 0]
click at [463, 235] on div "ID de usuario 1472420889 Person ID 73080ecfe0e666ba16f7436ffd722f84 Fecha de Re…" at bounding box center [345, 202] width 498 height 71
click at [540, 160] on span "Ver mirada por persona" at bounding box center [554, 156] width 48 height 14
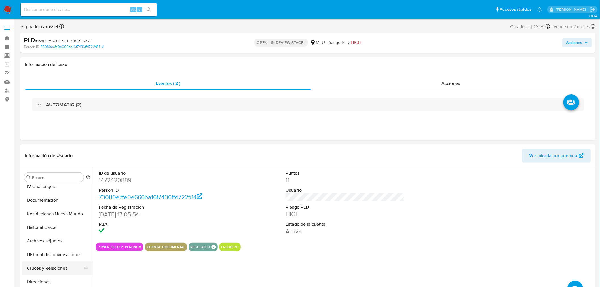
click at [69, 258] on button "Cruces y Relaciones" at bounding box center [55, 269] width 66 height 14
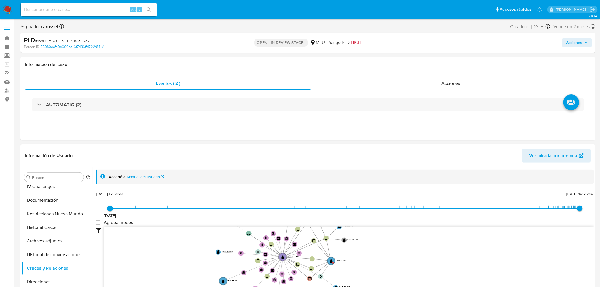
drag, startPoint x: 389, startPoint y: 254, endPoint x: 372, endPoint y: 273, distance: 25.5
click at [372, 258] on icon "device-6881b959a8eede786c0e19d9  user-1472420889  1472420889 device-68b0f8308…" at bounding box center [349, 268] width 490 height 82
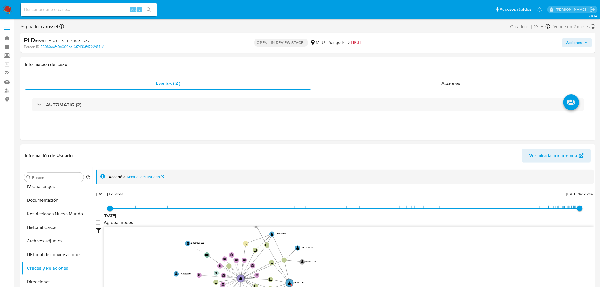
drag, startPoint x: 368, startPoint y: 252, endPoint x: 322, endPoint y: 243, distance: 45.9
click at [325, 258] on icon "device-6881b959a8eede786c0e19d9  user-1472420889  1472420889 device-68b0f8308…" at bounding box center [349, 268] width 490 height 82
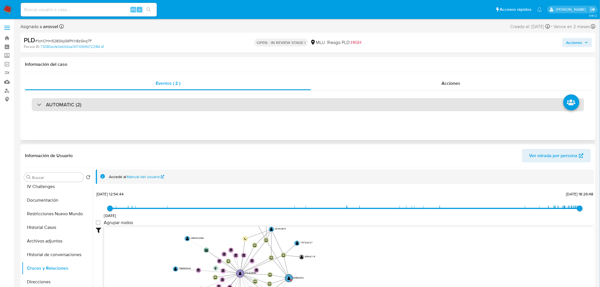
click at [106, 106] on div "AUTOMATIC (2)" at bounding box center [308, 104] width 553 height 13
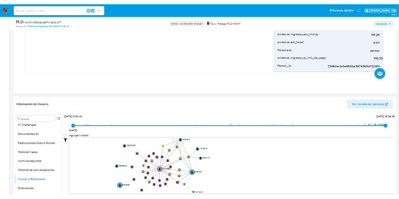
scroll to position [347, 0]
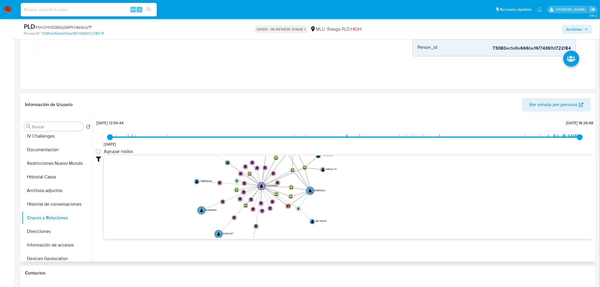
drag, startPoint x: 281, startPoint y: 224, endPoint x: 302, endPoint y: 206, distance: 27.0
click at [302, 206] on icon "device-6881b959a8eede786c0e19d9  user-1472420889  1472420889 device-68b0f8308…" at bounding box center [349, 197] width 490 height 82
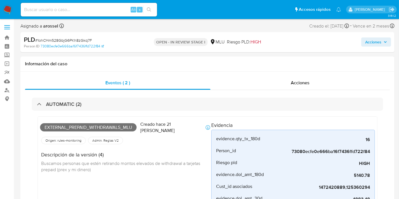
scroll to position [0, 0]
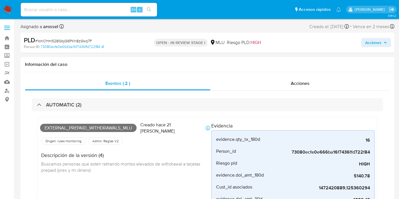
click at [50, 5] on div "Alt s" at bounding box center [89, 10] width 136 height 14
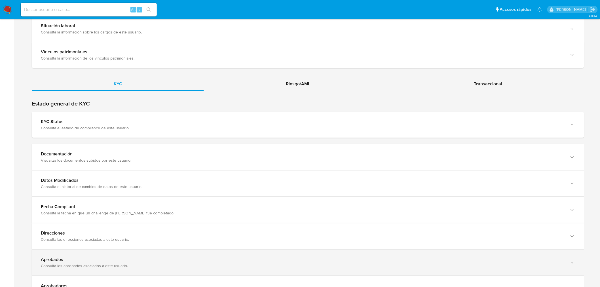
scroll to position [504, 0]
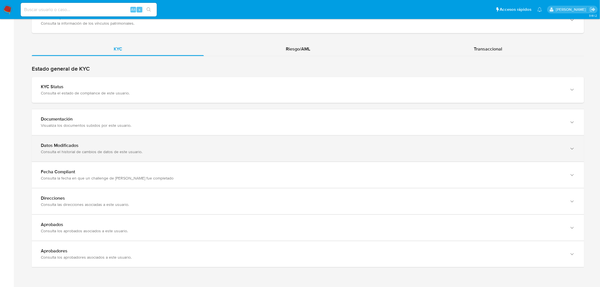
click at [186, 138] on div "Datos Modificados Consulta el historial de cambios de datos de este usuario." at bounding box center [308, 149] width 553 height 26
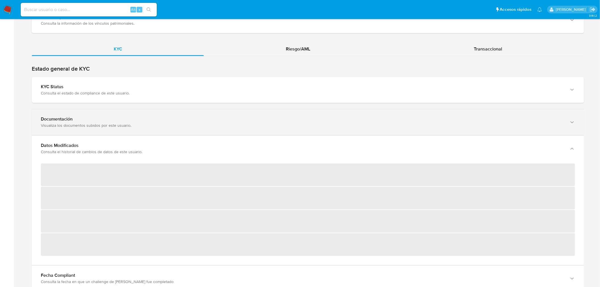
click at [182, 130] on div "Documentación Visualiza los documentos subidos por este usuario." at bounding box center [308, 122] width 553 height 26
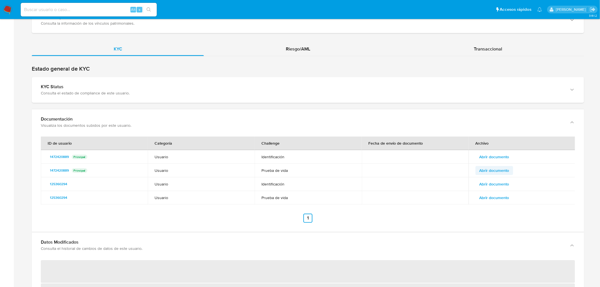
click at [496, 169] on span "Abrir documento" at bounding box center [495, 170] width 30 height 8
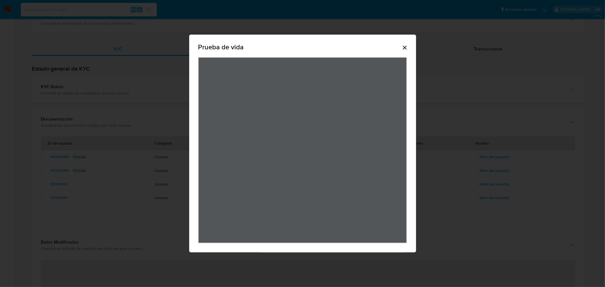
click at [405, 49] on icon "Cerrar" at bounding box center [404, 47] width 7 height 7
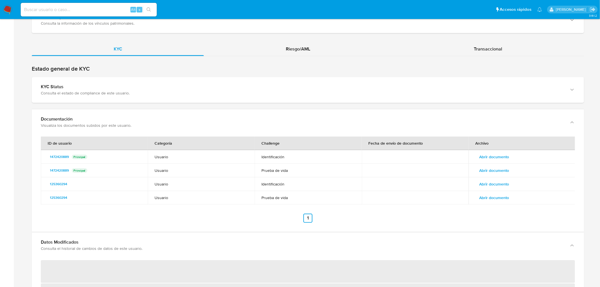
click at [510, 157] on button "Abrir documento" at bounding box center [495, 156] width 38 height 9
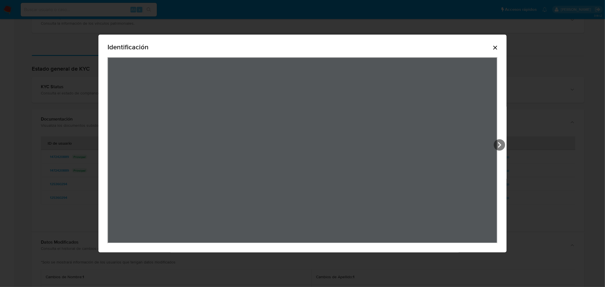
click at [485, 53] on div "Identificación" at bounding box center [302, 48] width 390 height 18
click at [494, 49] on icon "Cerrar" at bounding box center [495, 47] width 7 height 7
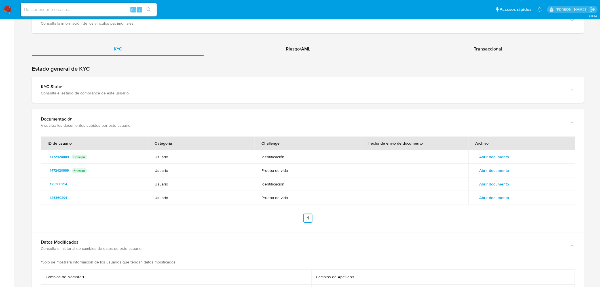
drag, startPoint x: 499, startPoint y: 169, endPoint x: 501, endPoint y: 171, distance: 3.5
click at [501, 171] on span "Abrir documento" at bounding box center [495, 170] width 30 height 8
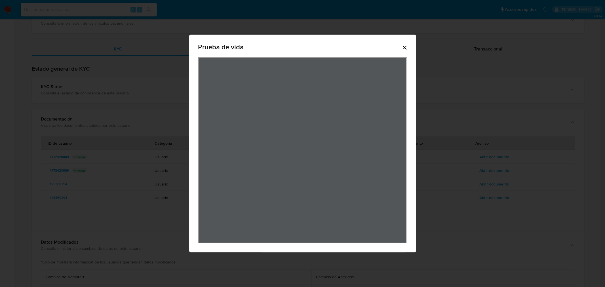
click at [405, 50] on icon "Cerrar" at bounding box center [404, 47] width 7 height 7
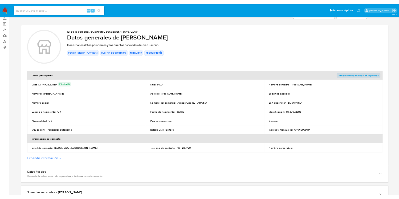
scroll to position [0, 0]
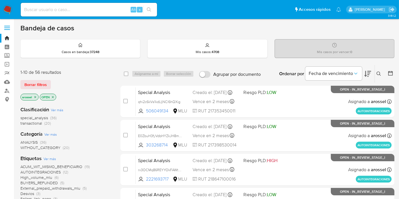
click at [368, 77] on button at bounding box center [367, 74] width 7 height 18
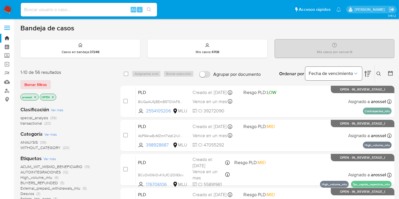
click at [343, 76] on button "Fecha de vencimiento" at bounding box center [333, 74] width 57 height 14
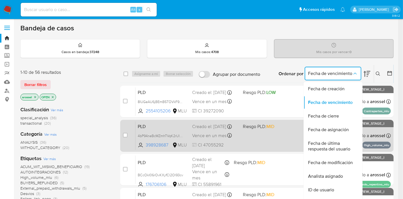
click at [335, 147] on span "Fecha de última respuesta del usuario" at bounding box center [331, 145] width 47 height 11
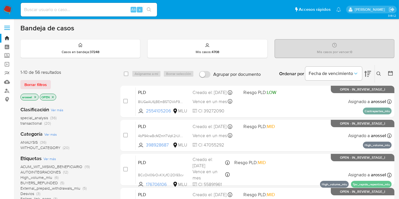
click at [72, 8] on input at bounding box center [89, 9] width 136 height 7
paste input "1ohCHm528GbjG6PKh8zGkq7F"
type input "1ohCHm528GbjG6PKh8zGkq7F"
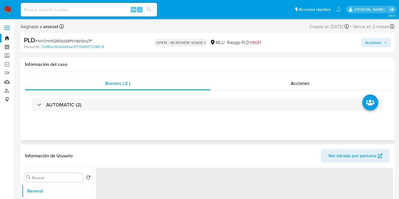
select select "10"
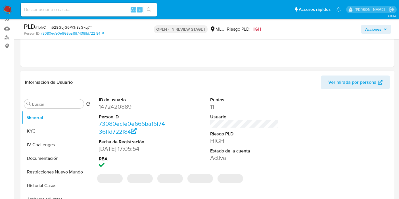
scroll to position [63, 0]
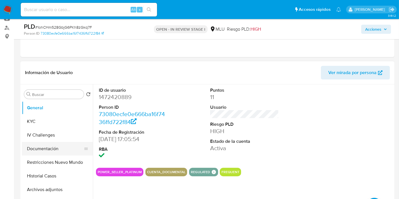
click at [52, 153] on button "Documentación" at bounding box center [55, 149] width 66 height 14
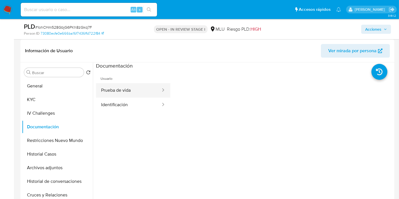
scroll to position [94, 0]
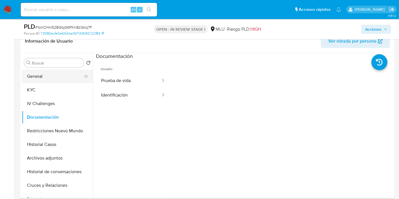
click at [56, 78] on button "General" at bounding box center [55, 76] width 66 height 14
